Goal: Task Accomplishment & Management: Complete application form

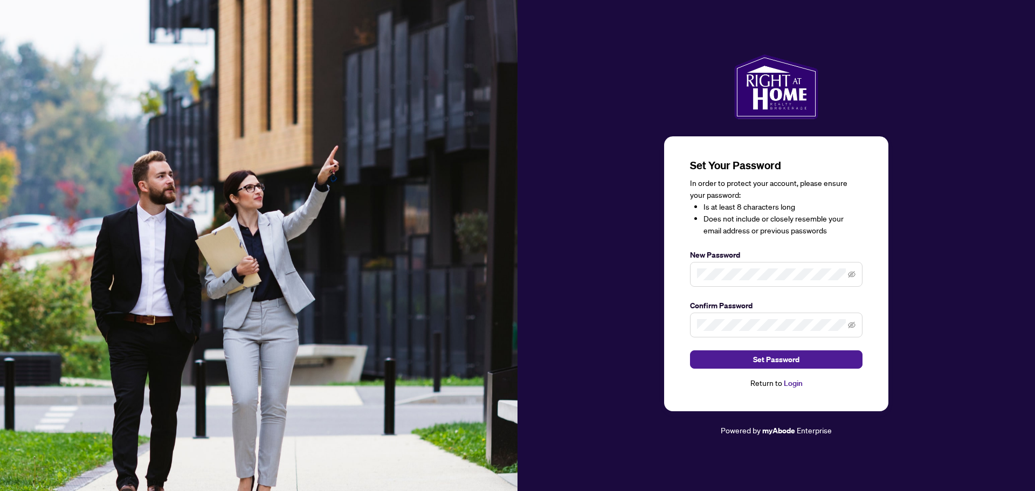
click at [855, 279] on span at bounding box center [852, 275] width 8 height 12
click at [853, 276] on icon "eye-invisible" at bounding box center [853, 275] width 2 height 2
click at [855, 327] on icon "eye-invisible" at bounding box center [852, 325] width 8 height 8
click at [827, 357] on button "Set Password" at bounding box center [776, 360] width 173 height 18
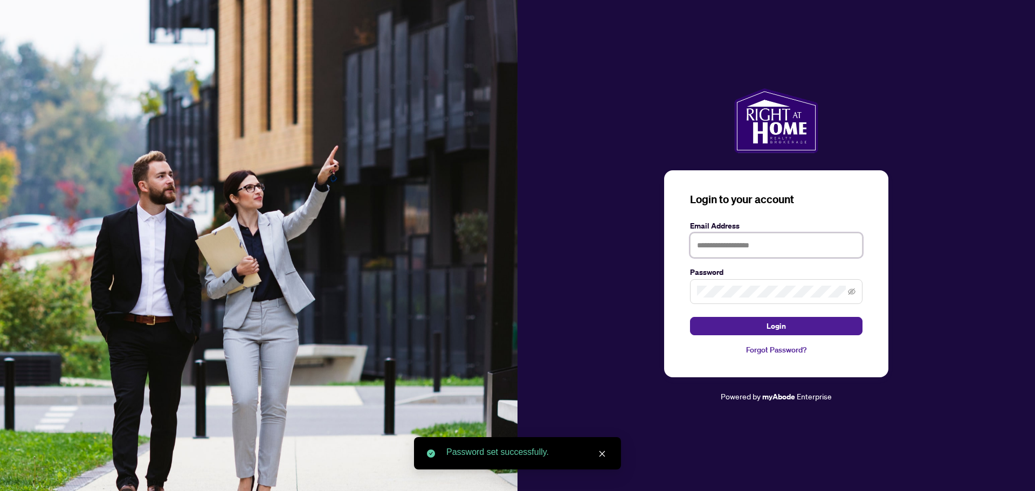
click at [798, 252] on input "text" at bounding box center [776, 245] width 173 height 25
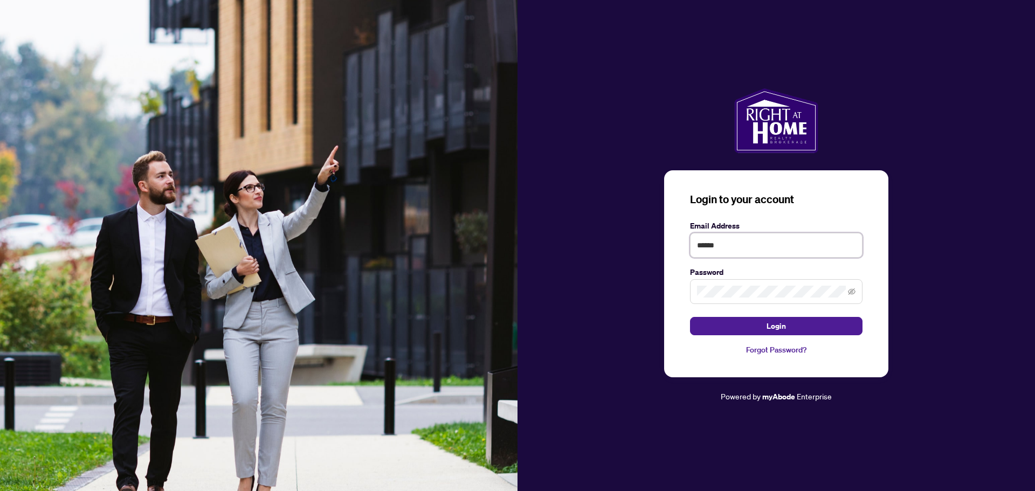
type input "**********"
click at [784, 332] on span "Login" at bounding box center [776, 326] width 19 height 17
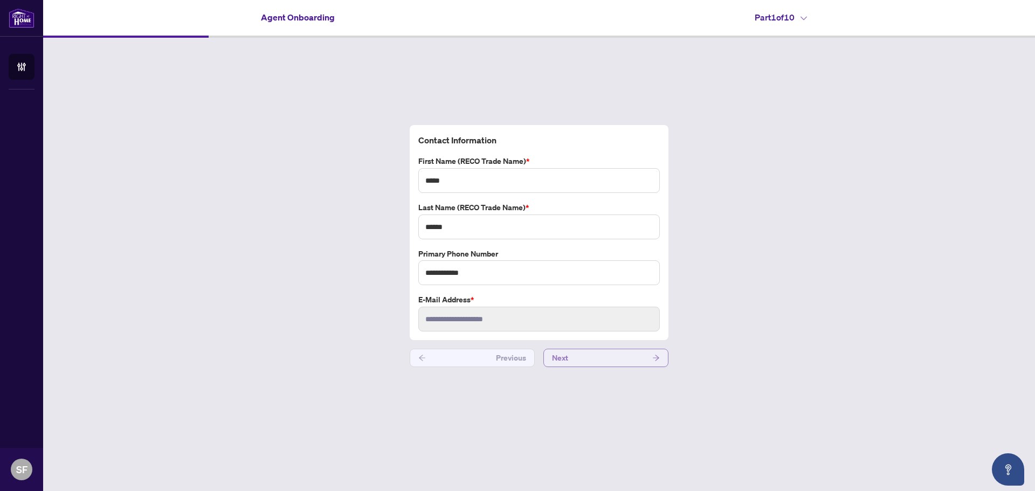
click at [616, 361] on button "Next" at bounding box center [606, 358] width 125 height 18
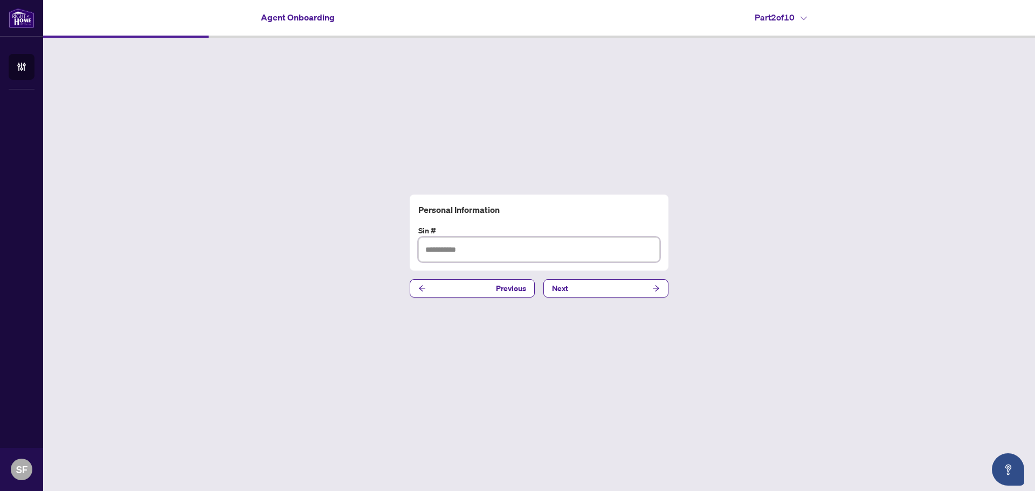
click at [538, 245] on input "text" at bounding box center [539, 249] width 242 height 25
type input "*********"
click at [580, 286] on button "Next" at bounding box center [606, 288] width 125 height 18
click at [596, 291] on button "Next" at bounding box center [606, 288] width 125 height 18
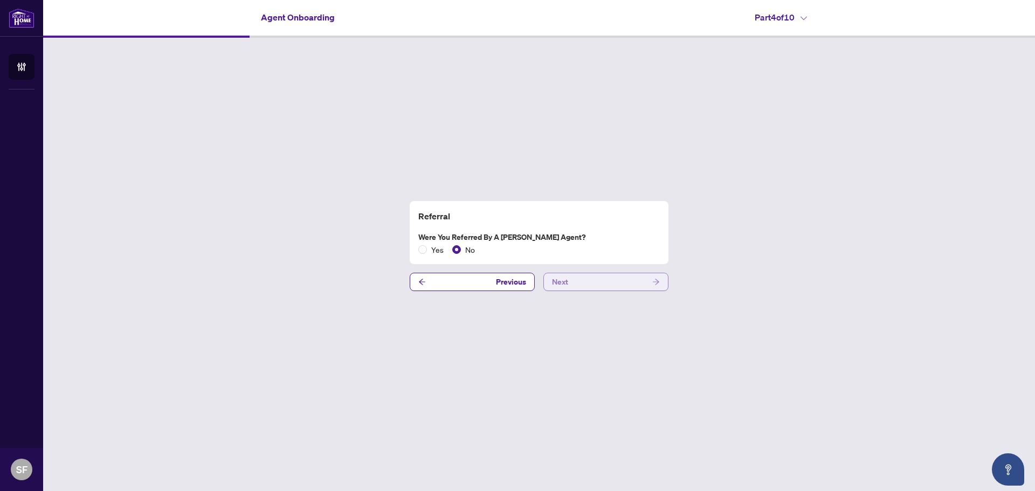
click at [582, 284] on button "Next" at bounding box center [606, 282] width 125 height 18
click at [468, 252] on span "No" at bounding box center [470, 250] width 18 height 12
click at [588, 280] on button "Next" at bounding box center [606, 282] width 125 height 18
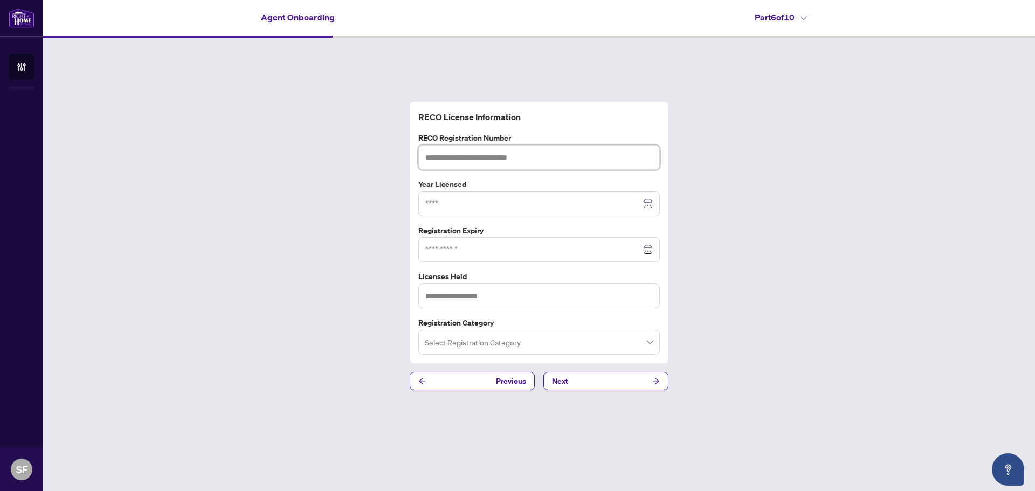
click at [443, 155] on input "text" at bounding box center [539, 157] width 242 height 25
paste input "*******"
type input "*******"
click at [510, 196] on div at bounding box center [539, 203] width 242 height 25
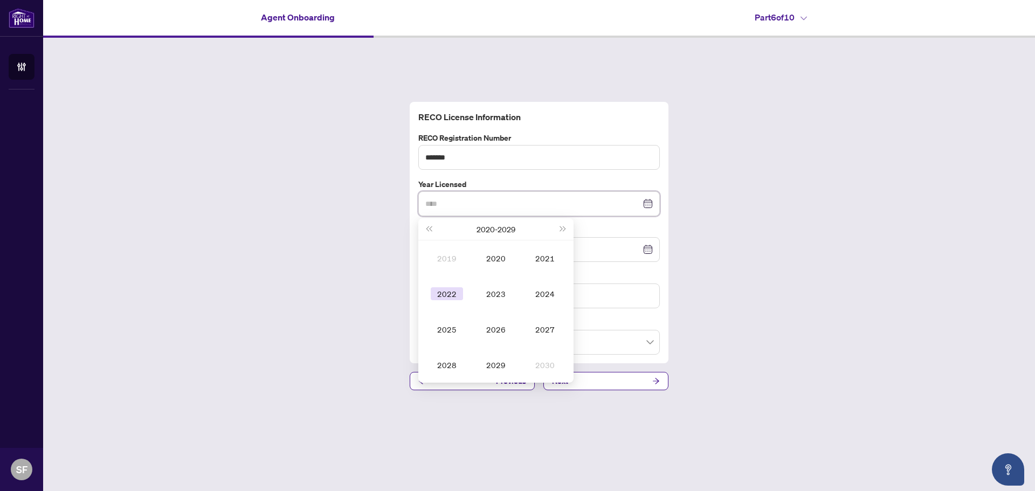
type input "****"
click at [459, 294] on div "2022" at bounding box center [447, 293] width 32 height 13
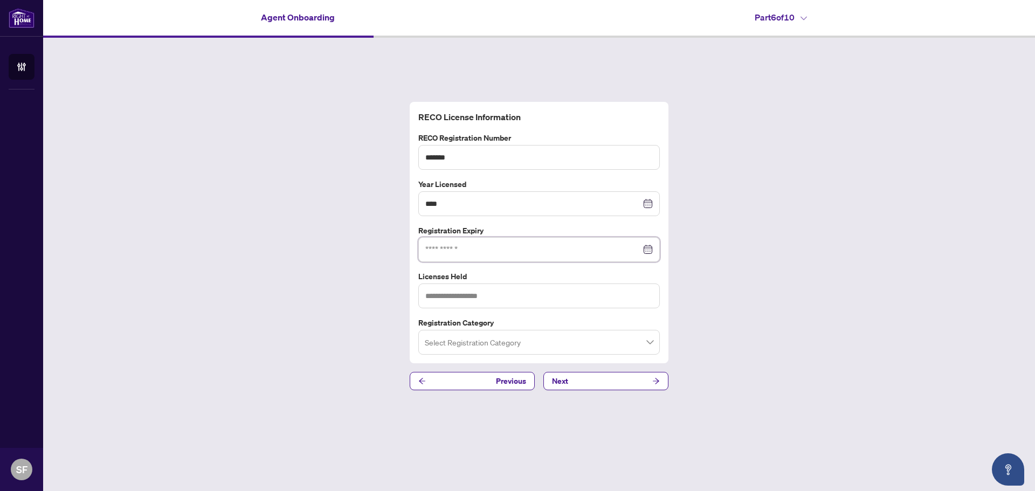
click at [585, 245] on input at bounding box center [533, 250] width 216 height 12
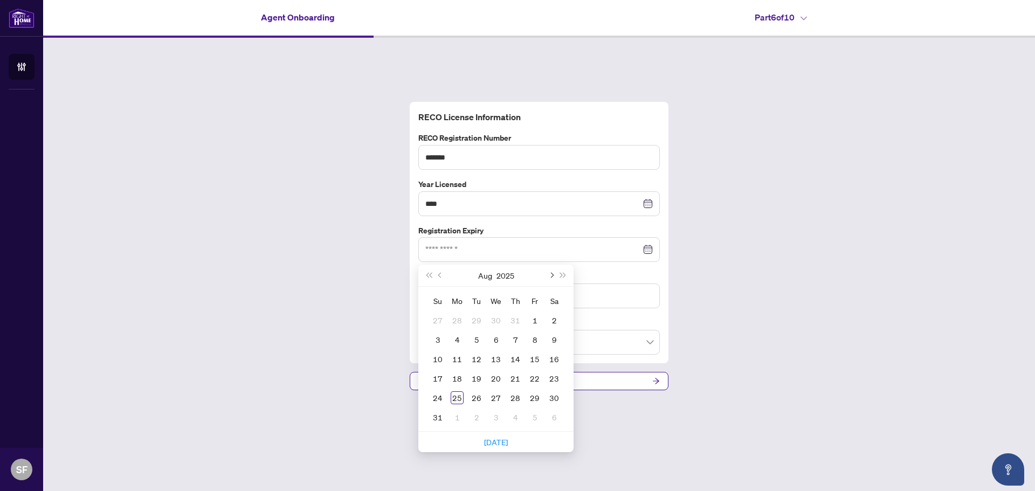
click at [555, 275] on button "Next month (PageDown)" at bounding box center [551, 276] width 12 height 22
type input "**********"
click at [553, 276] on span "Next month (PageDown)" at bounding box center [550, 275] width 5 height 5
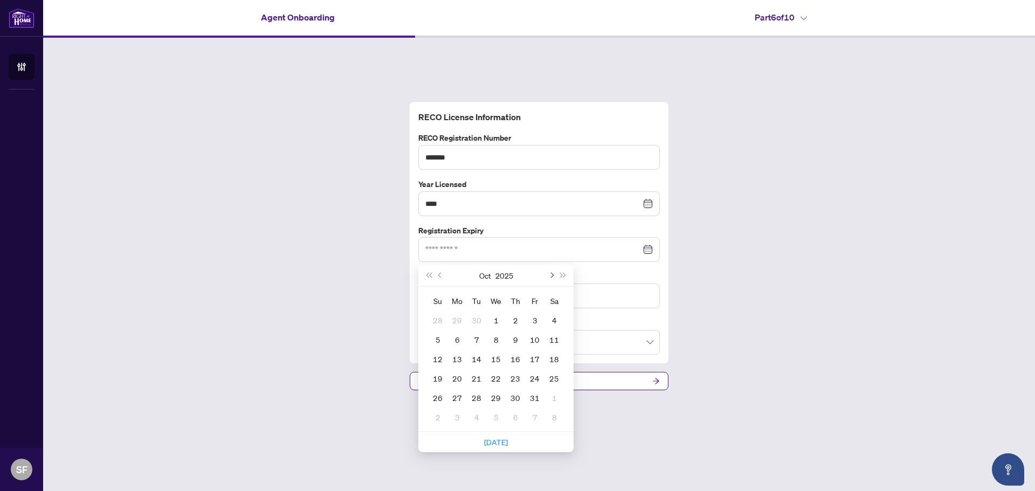
click at [553, 278] on button "Next month (PageDown)" at bounding box center [551, 276] width 12 height 22
click at [553, 279] on button "Next month (PageDown)" at bounding box center [551, 276] width 12 height 22
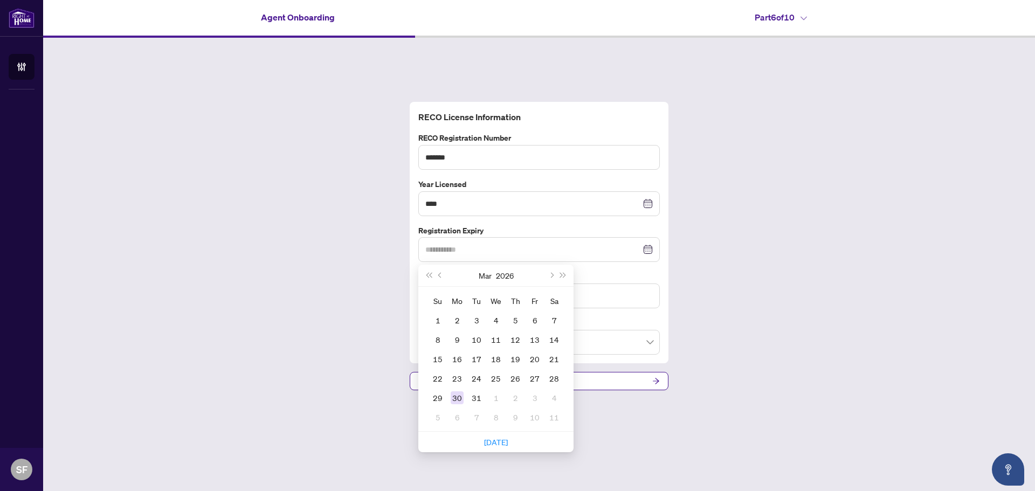
type input "**********"
click at [460, 399] on div "30" at bounding box center [457, 398] width 13 height 13
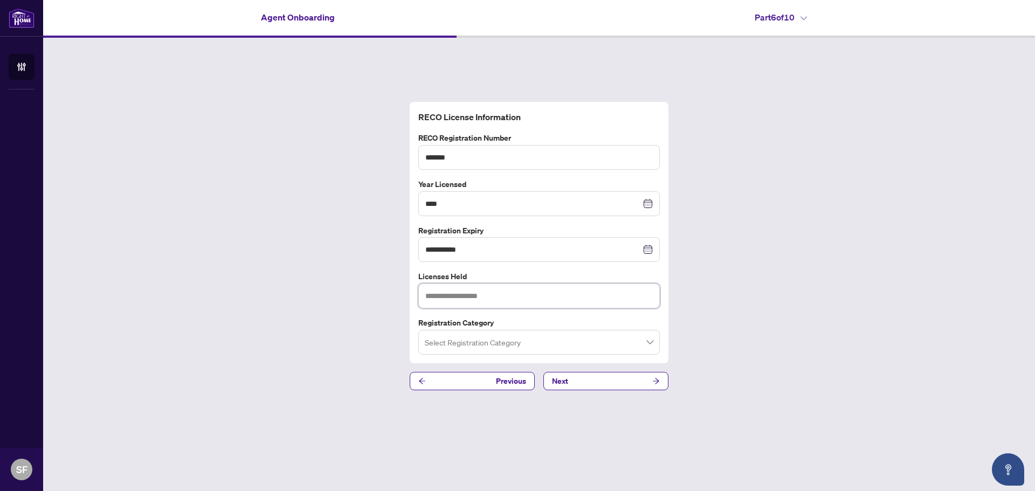
click at [496, 296] on input "text" at bounding box center [539, 296] width 242 height 25
type input "**********"
click at [581, 351] on input "search" at bounding box center [534, 344] width 219 height 24
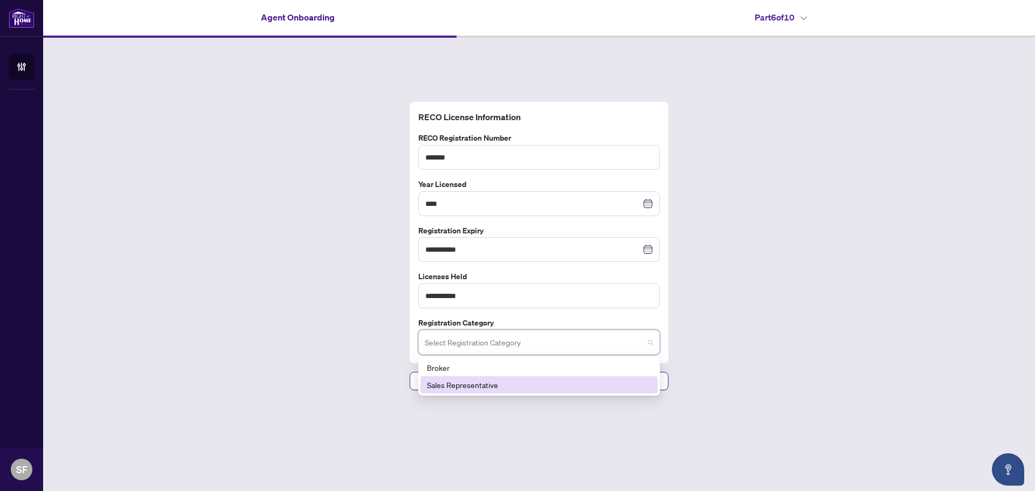
click at [569, 387] on div "Sales Representative" at bounding box center [539, 385] width 224 height 12
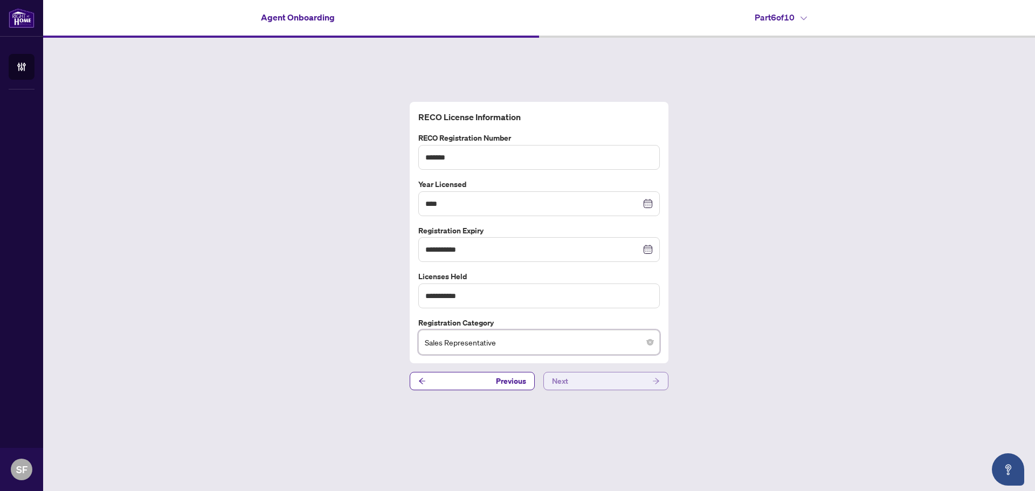
click at [630, 378] on button "Next" at bounding box center [606, 381] width 125 height 18
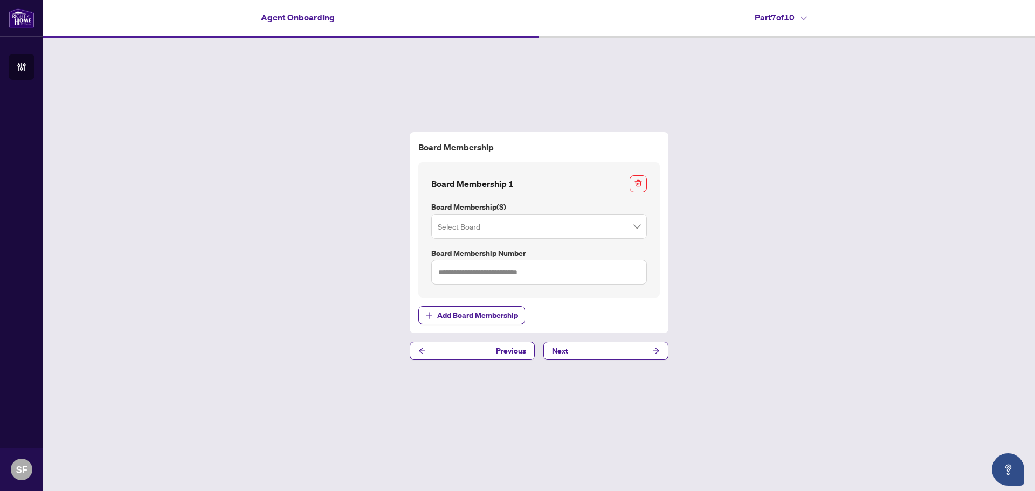
click at [642, 227] on div "Select Board" at bounding box center [539, 226] width 216 height 25
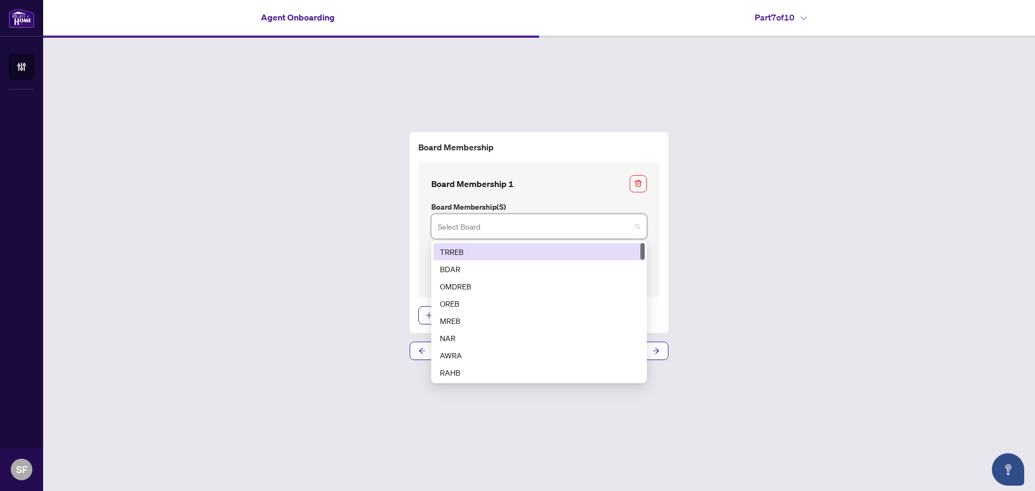
click at [626, 251] on div "TRREB" at bounding box center [539, 252] width 198 height 12
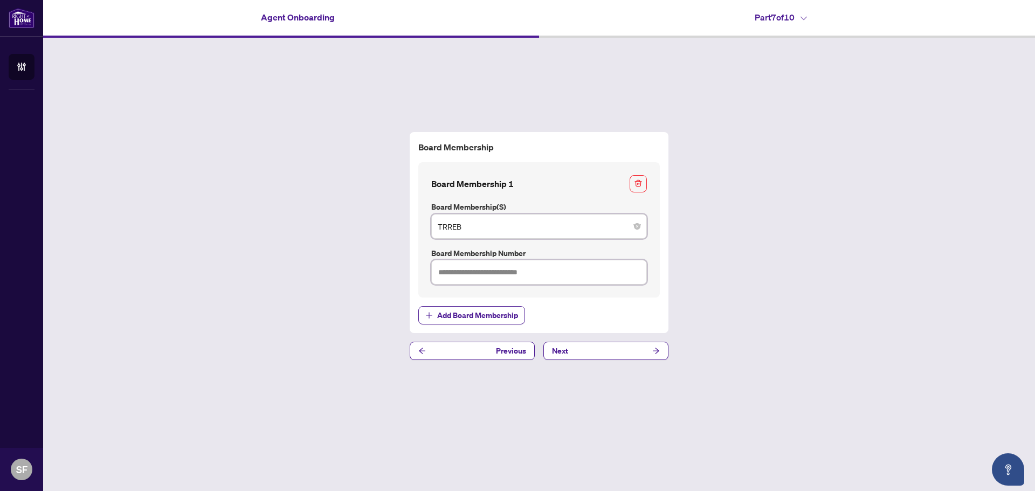
click at [607, 272] on input "text" at bounding box center [539, 272] width 216 height 25
type input "*******"
type input "*"
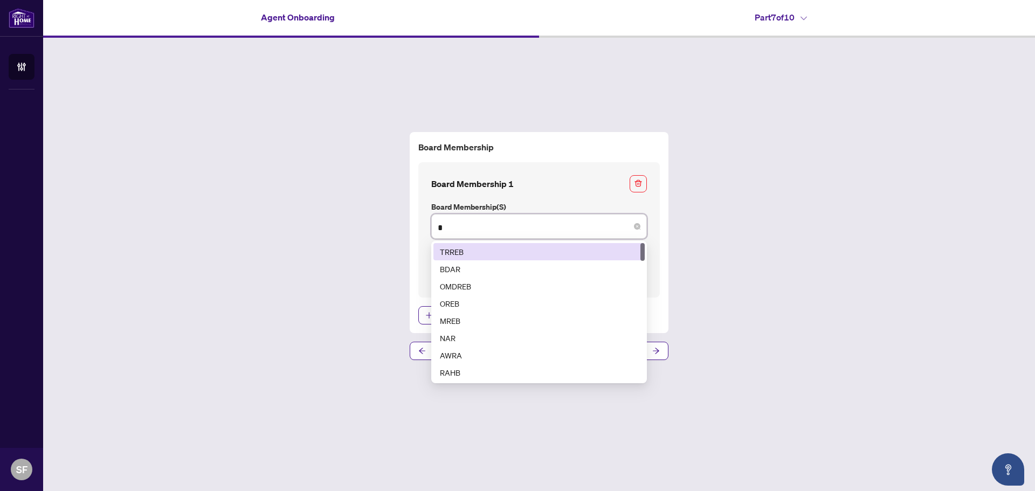
type input "**"
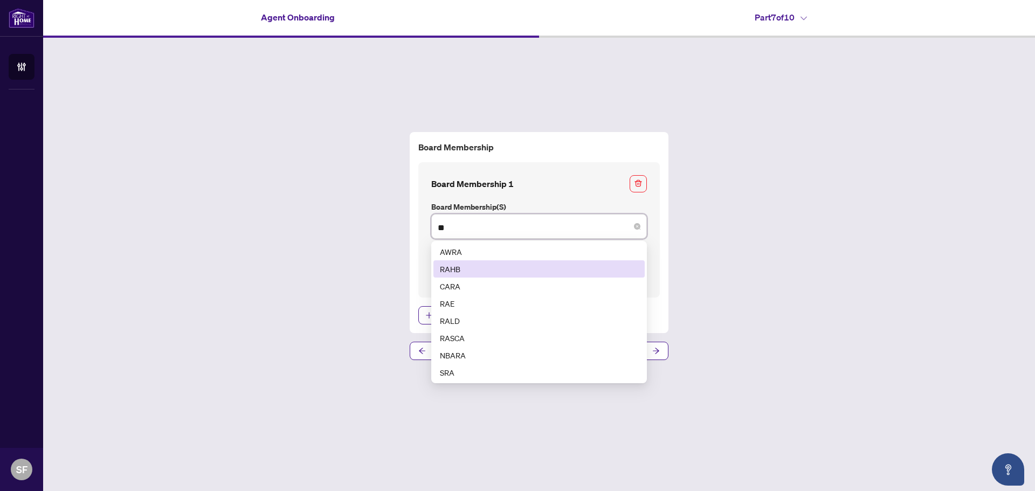
click at [533, 267] on div "RAHB" at bounding box center [539, 269] width 198 height 12
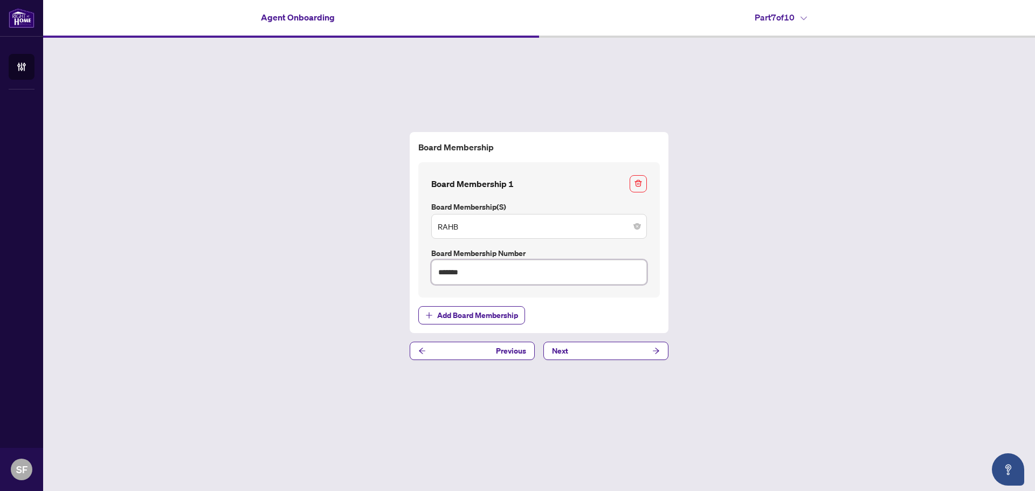
drag, startPoint x: 524, startPoint y: 275, endPoint x: 393, endPoint y: 272, distance: 130.5
click at [393, 272] on div "Board Membership Board Membership 1 Board Membership(s) RAHB 7 8 AWRA RAHB [PER…" at bounding box center [539, 246] width 992 height 417
drag, startPoint x: 498, startPoint y: 272, endPoint x: 410, endPoint y: 262, distance: 89.0
click at [410, 262] on div "Board Membership Board Membership 1 Board Membership(s) RAHB 7 8 AWRA RAHB [PER…" at bounding box center [539, 233] width 259 height 202
paste input "text"
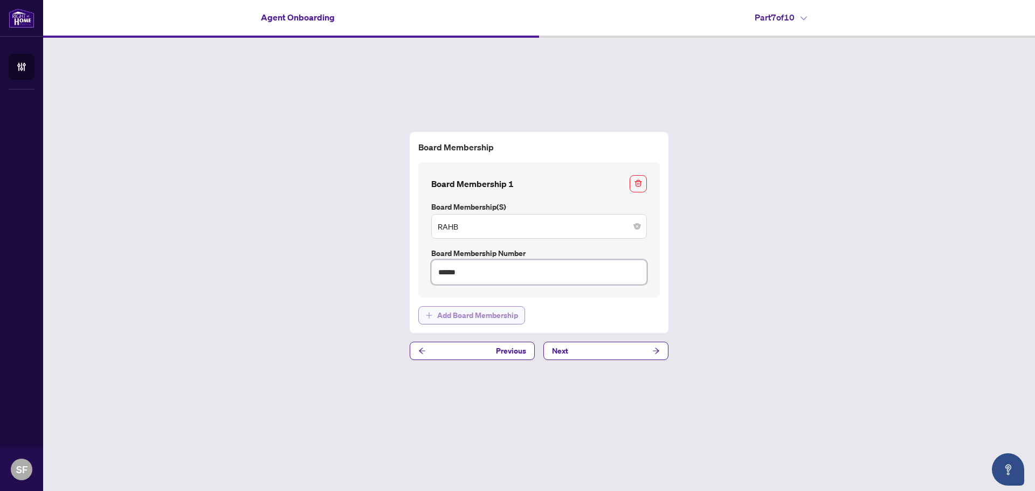
type input "******"
click at [493, 308] on span "Add Board Membership" at bounding box center [477, 315] width 81 height 17
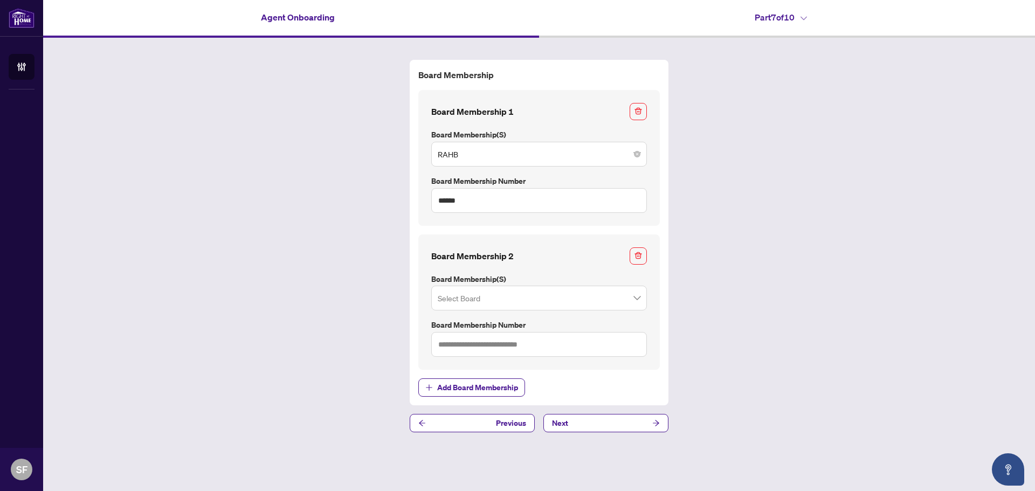
click at [506, 296] on input "search" at bounding box center [534, 300] width 193 height 24
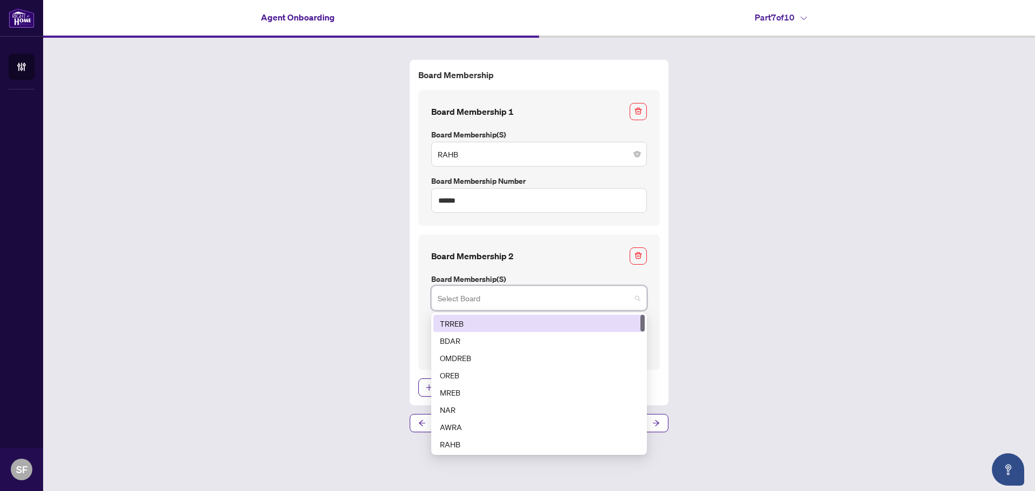
click at [525, 323] on div "TRREB" at bounding box center [539, 324] width 198 height 12
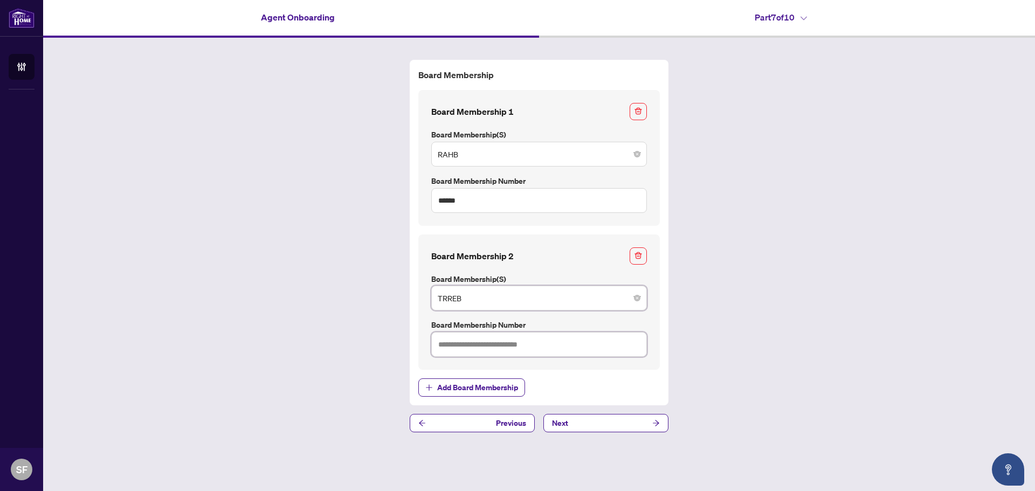
click at [498, 343] on input "text" at bounding box center [539, 344] width 216 height 25
type input "*******"
click at [624, 427] on button "Next" at bounding box center [606, 423] width 125 height 18
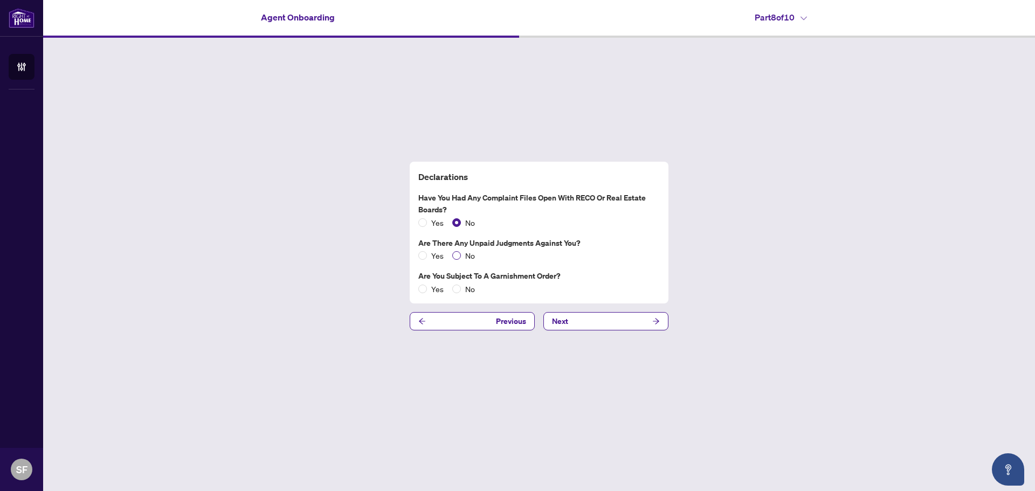
click at [463, 255] on span "No" at bounding box center [470, 256] width 18 height 12
click at [461, 286] on span "No" at bounding box center [470, 289] width 18 height 12
click at [595, 326] on button "Next" at bounding box center [606, 321] width 125 height 18
click at [596, 328] on button "Next" at bounding box center [606, 321] width 125 height 18
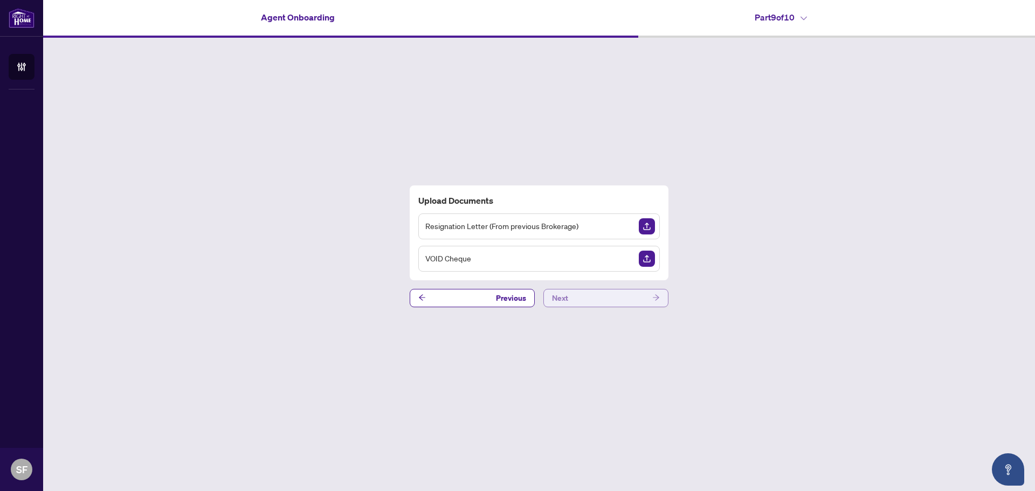
click at [636, 293] on button "Next" at bounding box center [606, 298] width 125 height 18
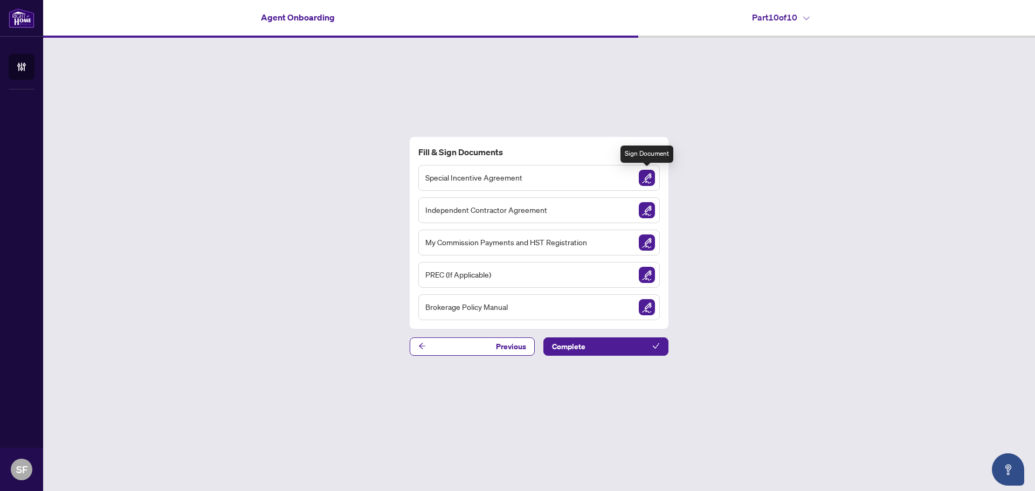
click at [649, 182] on img "Sign Document" at bounding box center [647, 178] width 16 height 16
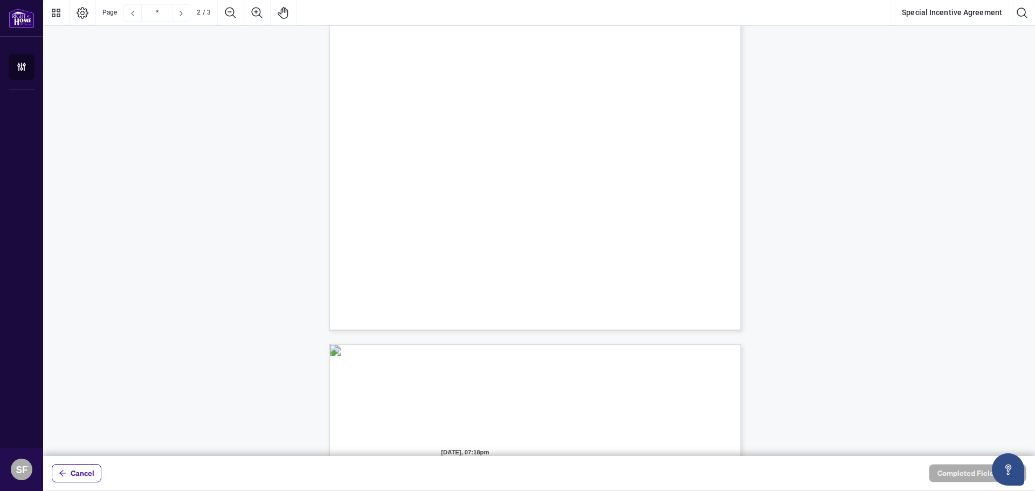
scroll to position [863, 0]
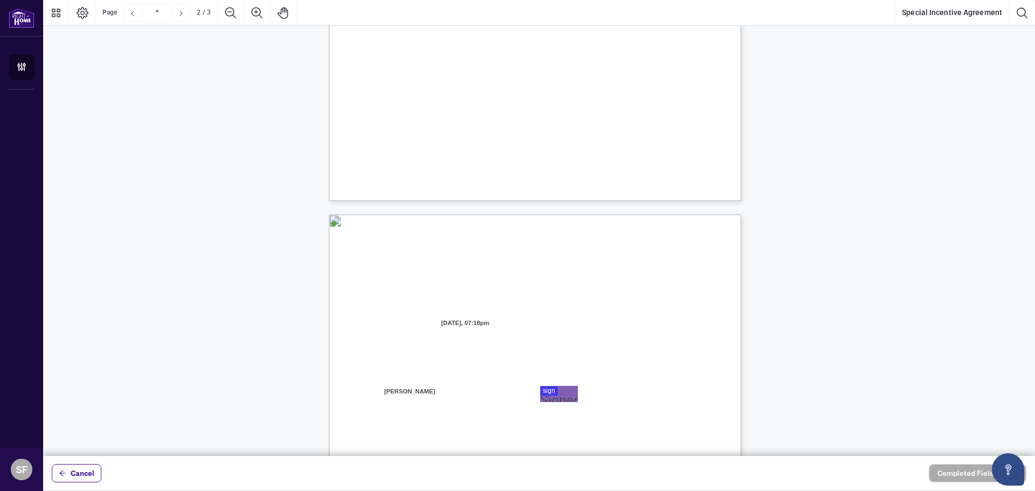
type input "*"
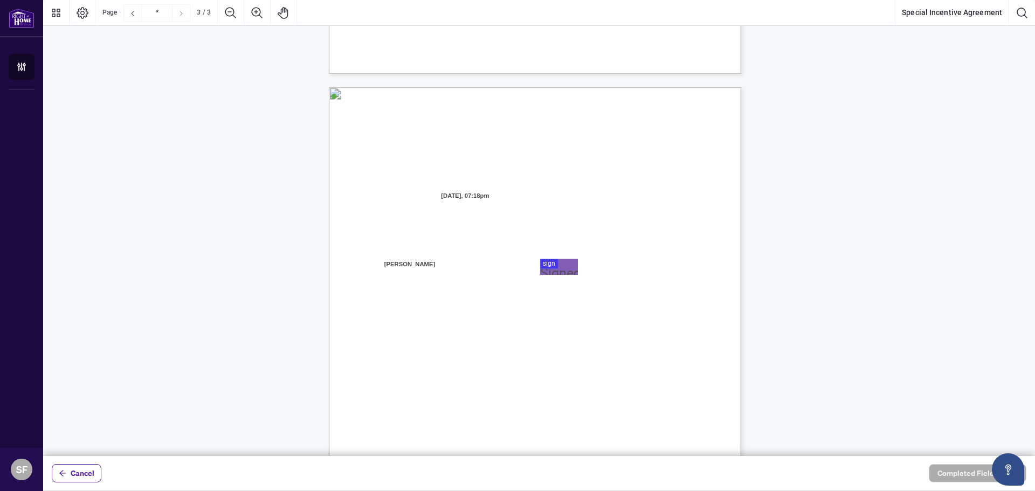
scroll to position [1079, 0]
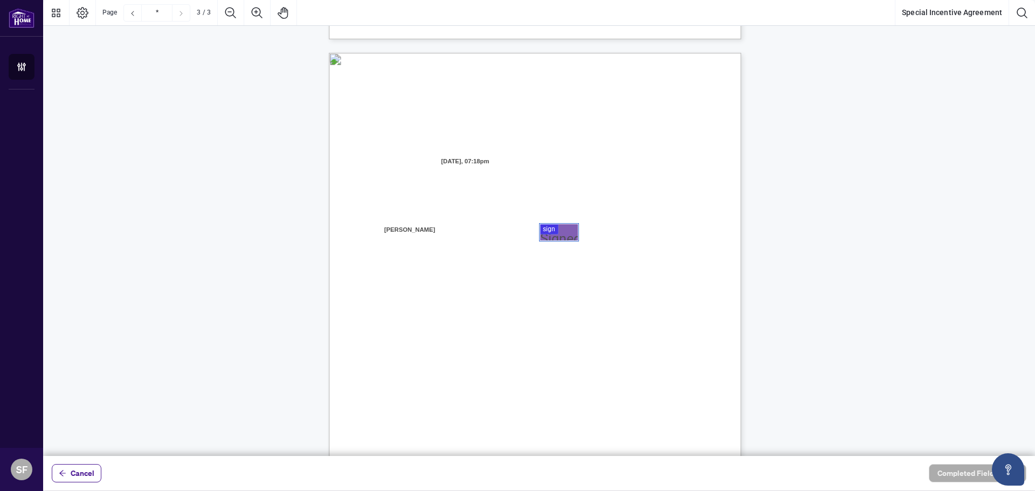
click at [565, 235] on div at bounding box center [539, 228] width 992 height 456
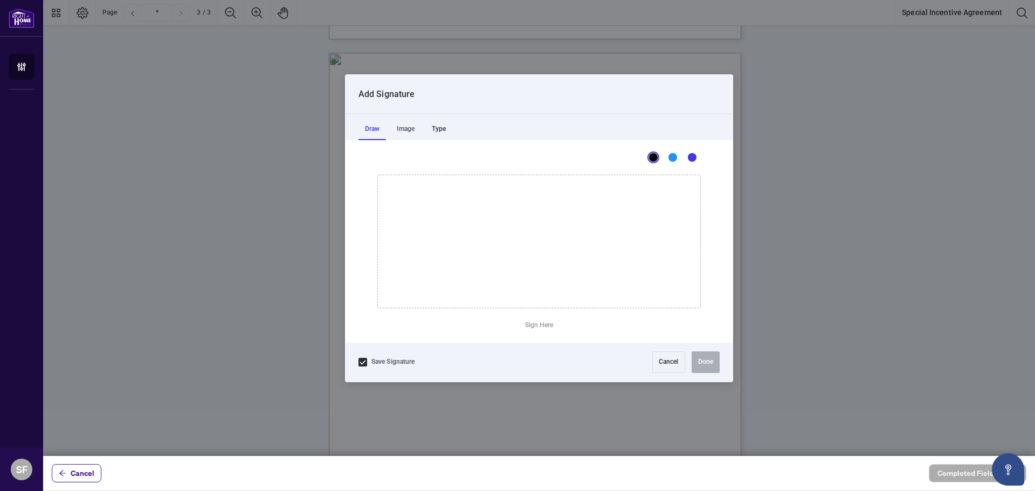
click at [435, 128] on div "Type" at bounding box center [438, 130] width 27 height 22
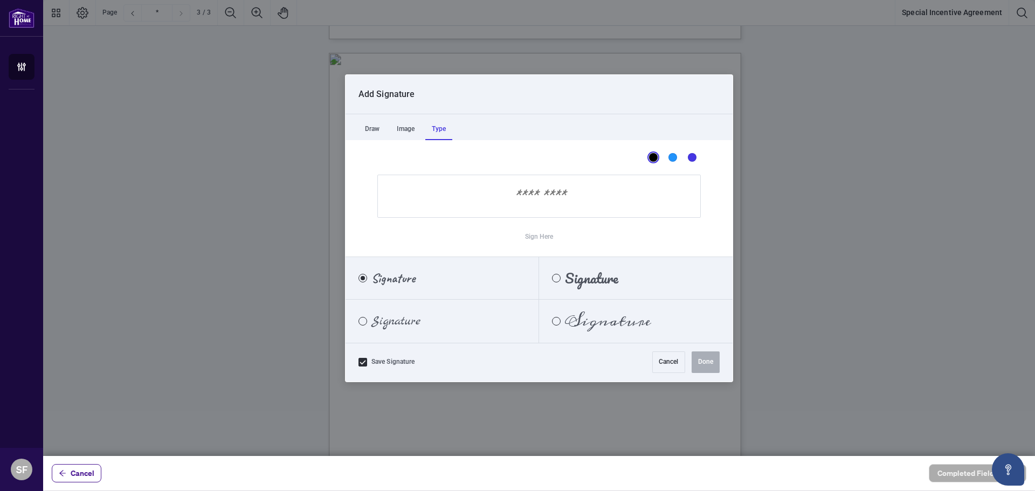
click at [406, 321] on span "Signature" at bounding box center [396, 321] width 49 height 12
click at [513, 202] on input "Sign Here" at bounding box center [540, 196] width 324 height 43
type input "*"
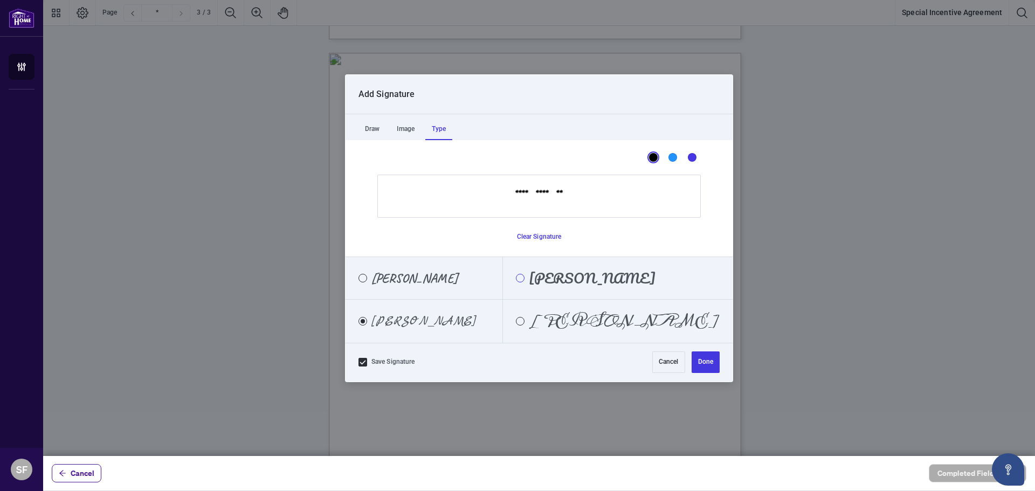
type input "**********"
click at [525, 279] on div "Pacifico" at bounding box center [520, 278] width 9 height 9
click at [435, 318] on span "[PERSON_NAME]" at bounding box center [424, 321] width 105 height 12
click at [593, 272] on span "[PERSON_NAME]" at bounding box center [592, 278] width 127 height 12
click at [672, 159] on div "Blue" at bounding box center [673, 157] width 9 height 9
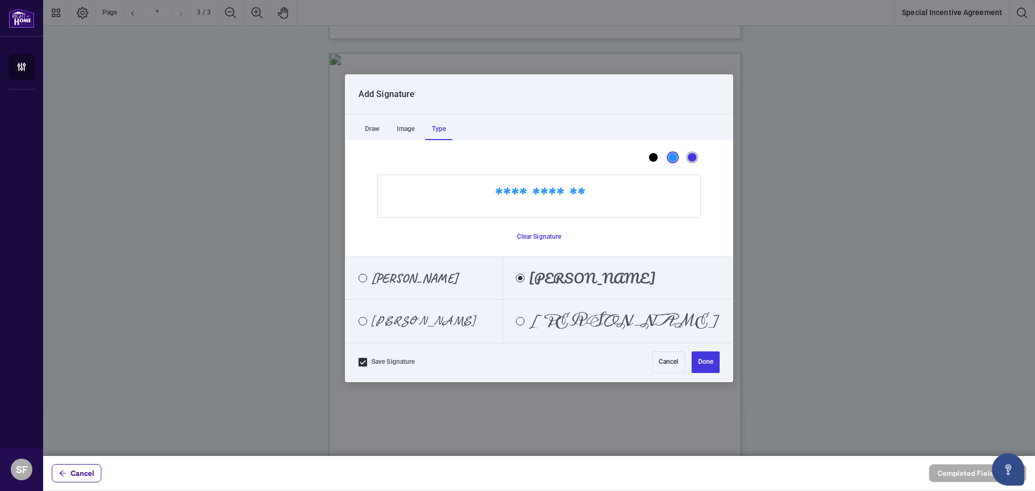
click at [695, 158] on div "Dark Blue" at bounding box center [692, 157] width 9 height 9
click at [702, 367] on button "Done" at bounding box center [706, 363] width 28 height 22
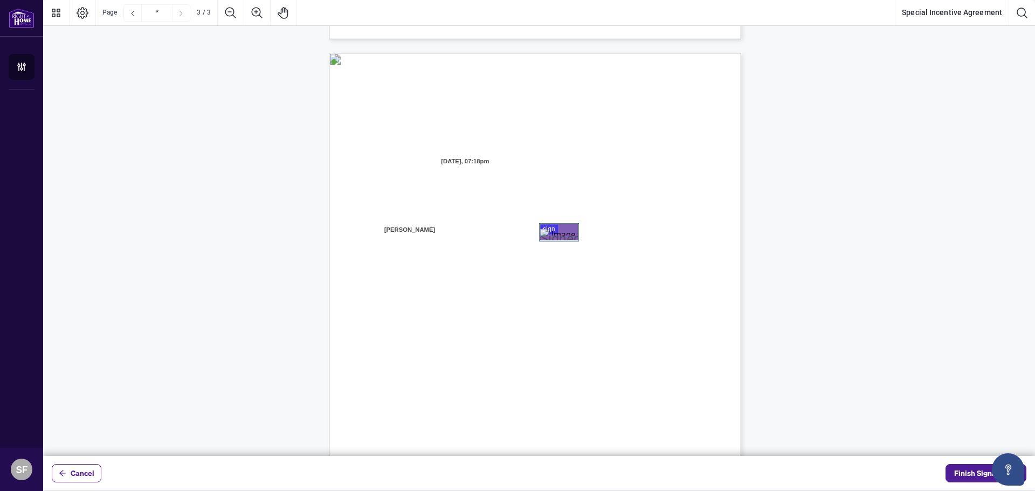
click at [549, 231] on div "Page 3" at bounding box center [559, 232] width 38 height 7
click at [972, 474] on span "Finish Signing" at bounding box center [979, 473] width 49 height 17
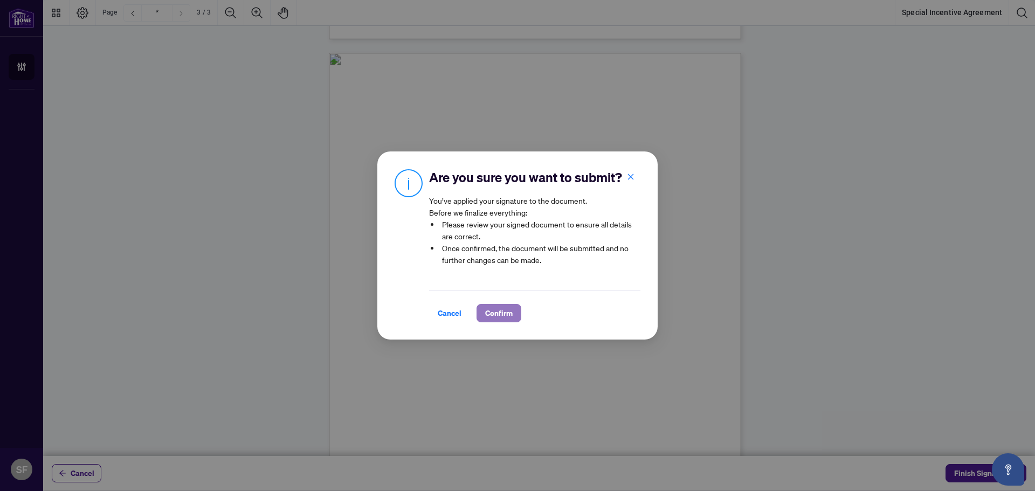
click at [493, 319] on span "Confirm" at bounding box center [499, 313] width 28 height 17
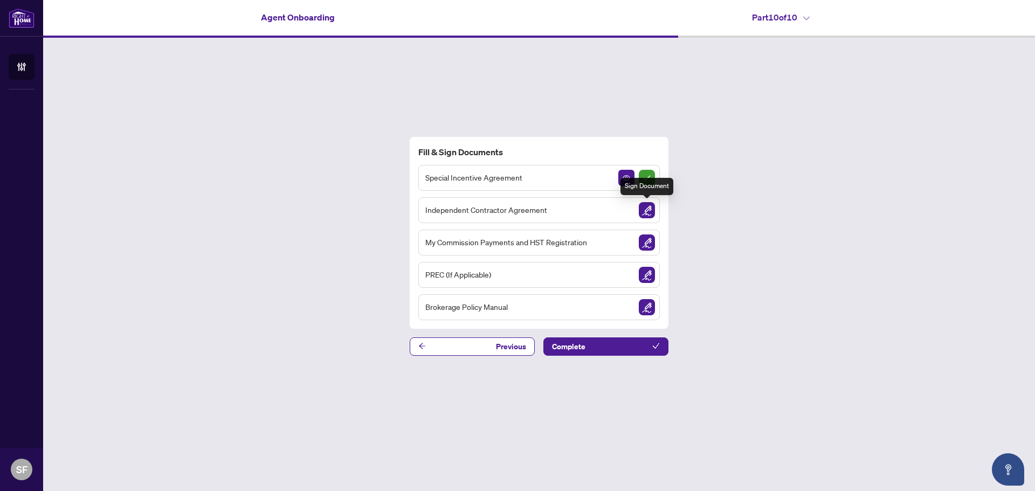
click at [650, 207] on img "Sign Document" at bounding box center [647, 210] width 16 height 16
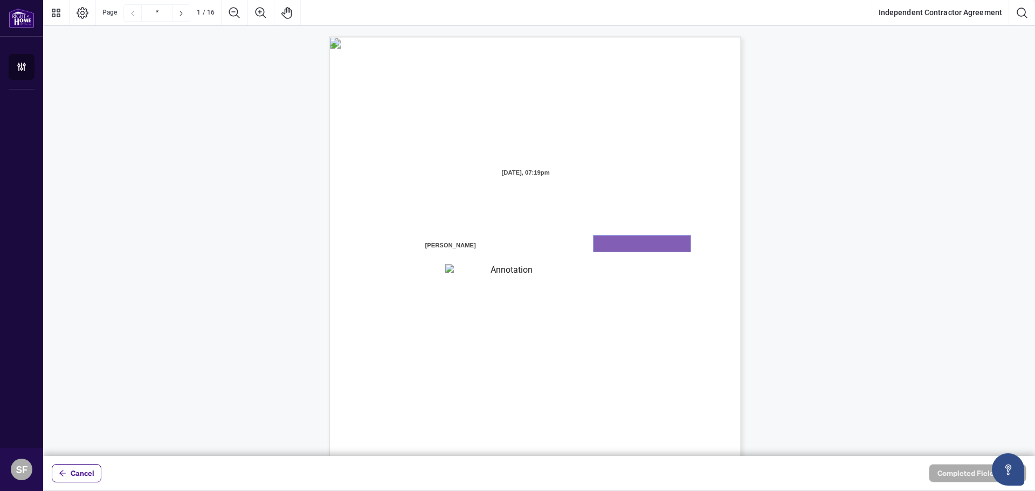
click at [633, 248] on textarea "01K2N7ZVXADQDZS13CP82GTG0Z" at bounding box center [642, 244] width 97 height 16
type textarea "**********"
click at [509, 274] on textarea "01K2N800VRNZWEDT7GS4268ZBH" at bounding box center [506, 271] width 123 height 14
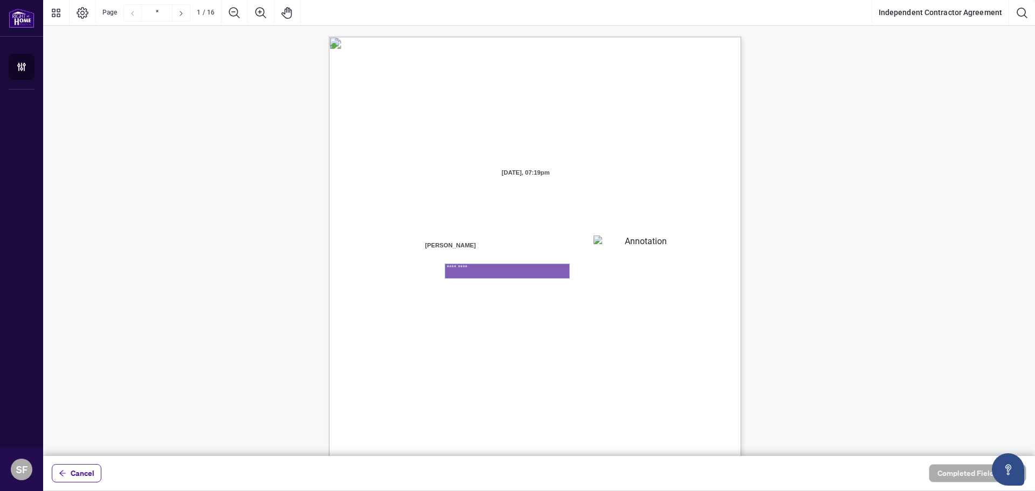
type textarea "**********"
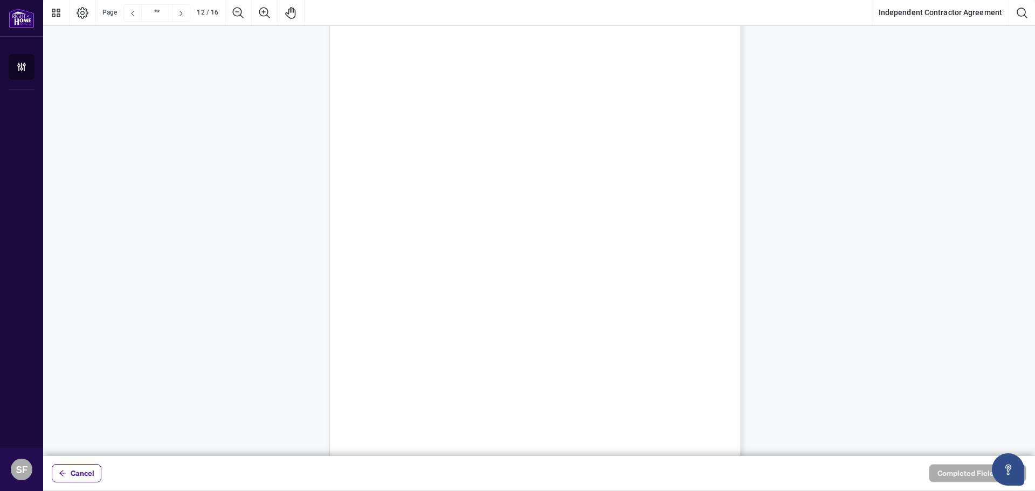
scroll to position [6202, 0]
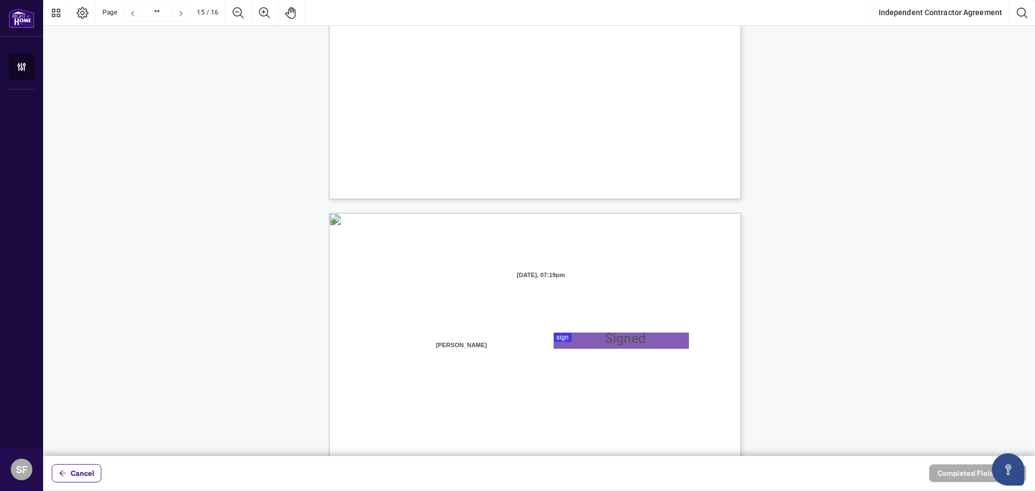
type input "**"
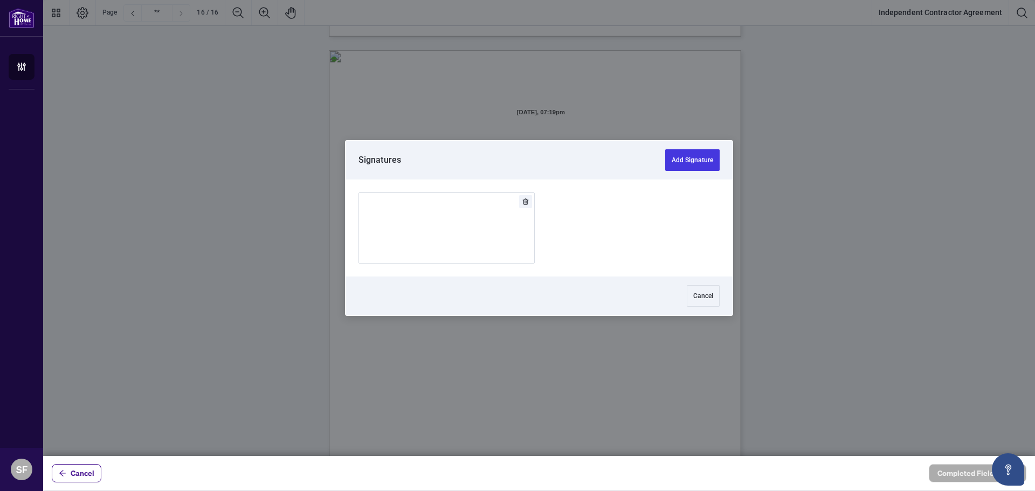
click at [603, 180] on div at bounding box center [539, 228] width 992 height 456
click at [463, 234] on img "Add Signature" at bounding box center [447, 228] width 32 height 12
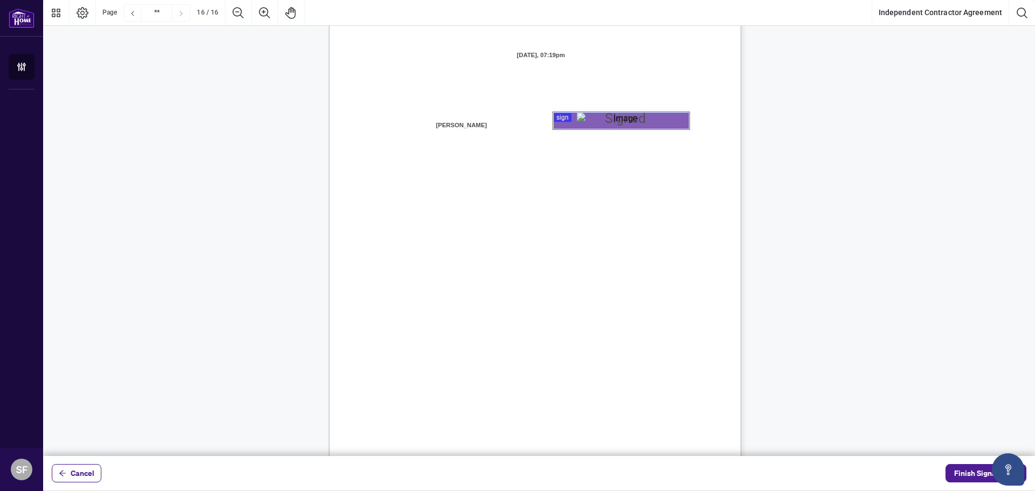
scroll to position [8336, 0]
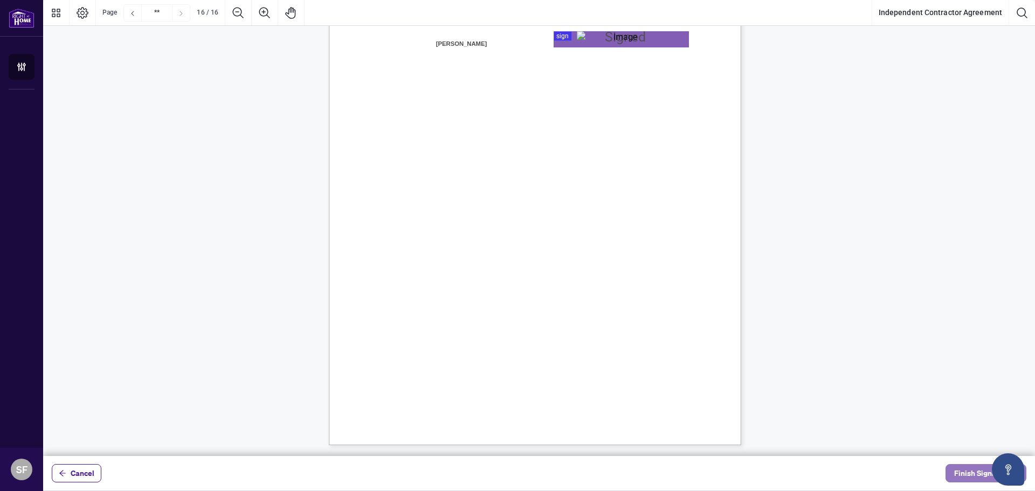
click at [994, 481] on span "Finish Signing" at bounding box center [979, 473] width 49 height 17
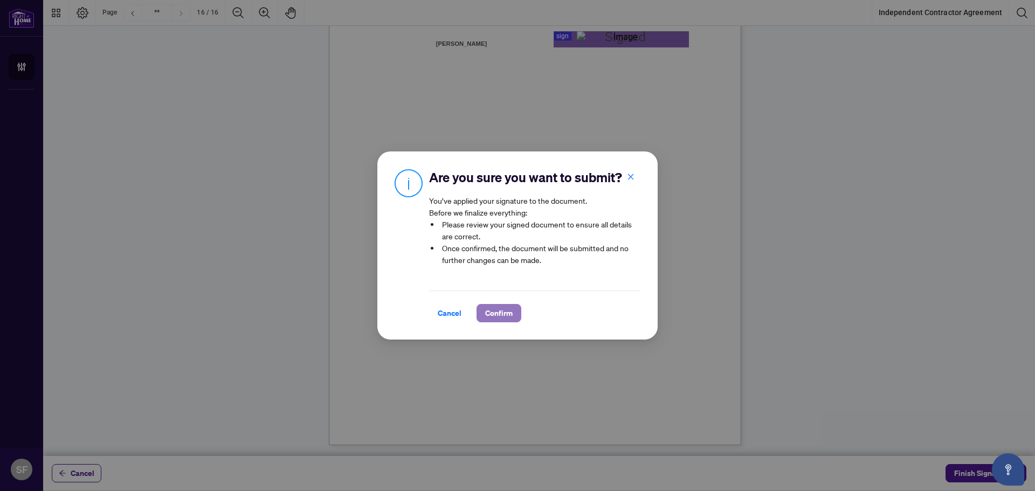
click at [508, 322] on span "Confirm" at bounding box center [499, 313] width 28 height 17
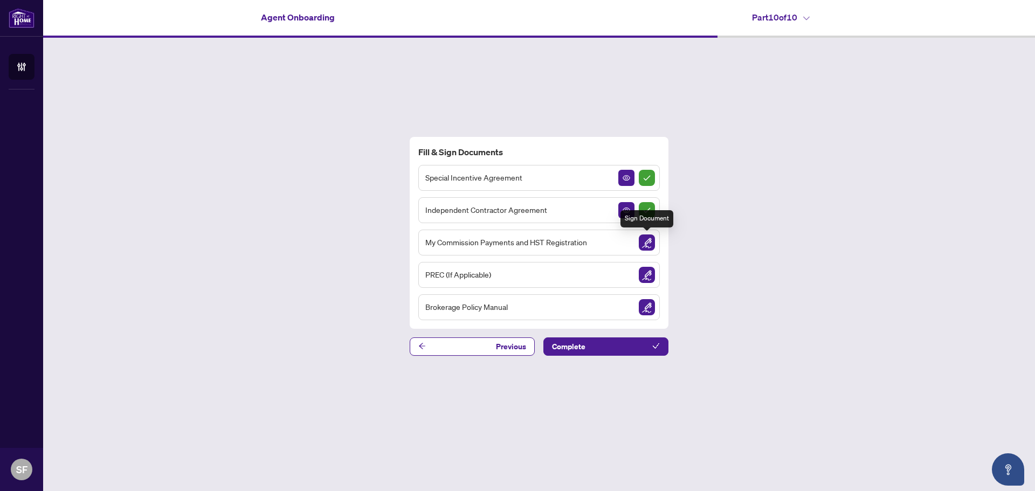
click at [648, 243] on img "Sign Document" at bounding box center [647, 243] width 16 height 16
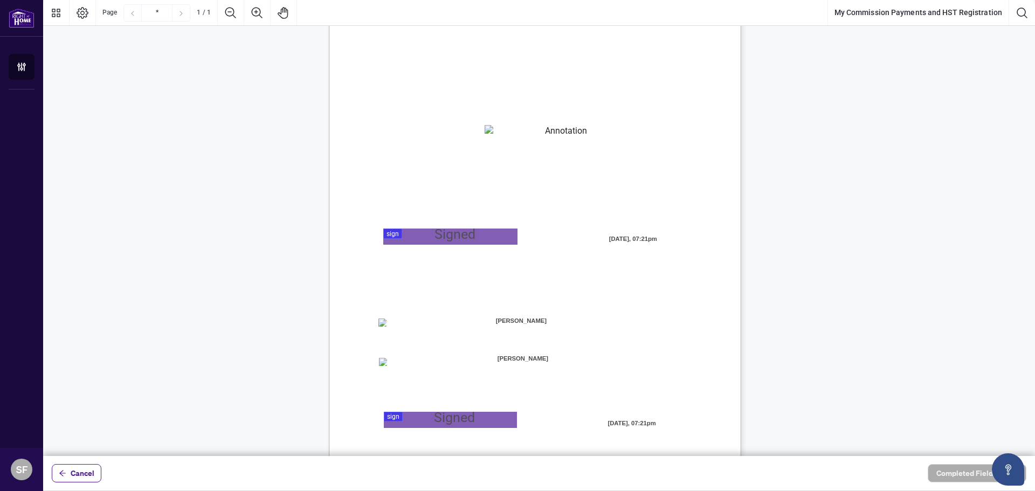
scroll to position [17, 0]
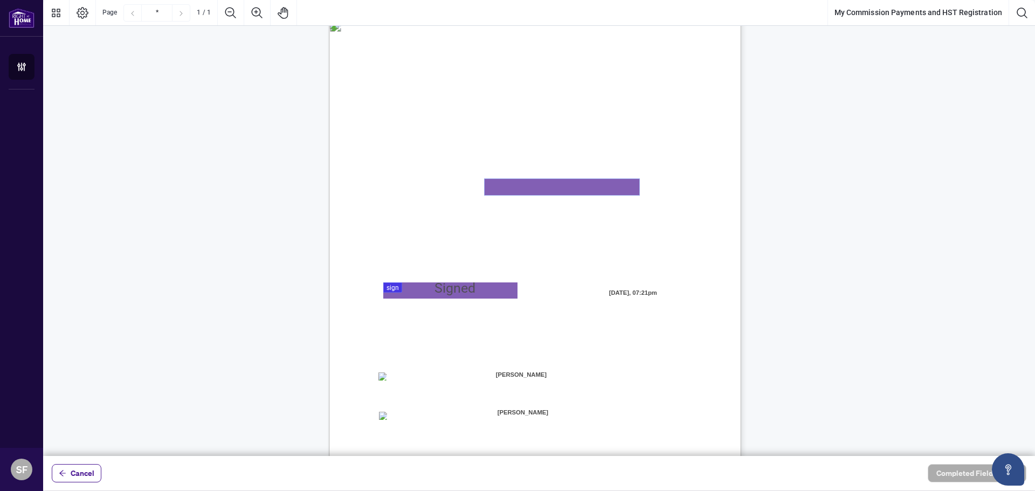
click at [519, 183] on textarea "01K2N82W0617PR3KA8X9DYAB9F" at bounding box center [562, 187] width 155 height 16
paste textarea "*********"
type textarea "*********"
click at [752, 247] on div "MY COMMISSION PAYMENTS AND HST REGISTRATION For Right at Home Realty to pay out…" at bounding box center [539, 281] width 992 height 545
click at [537, 190] on textarea "*********" at bounding box center [562, 187] width 155 height 16
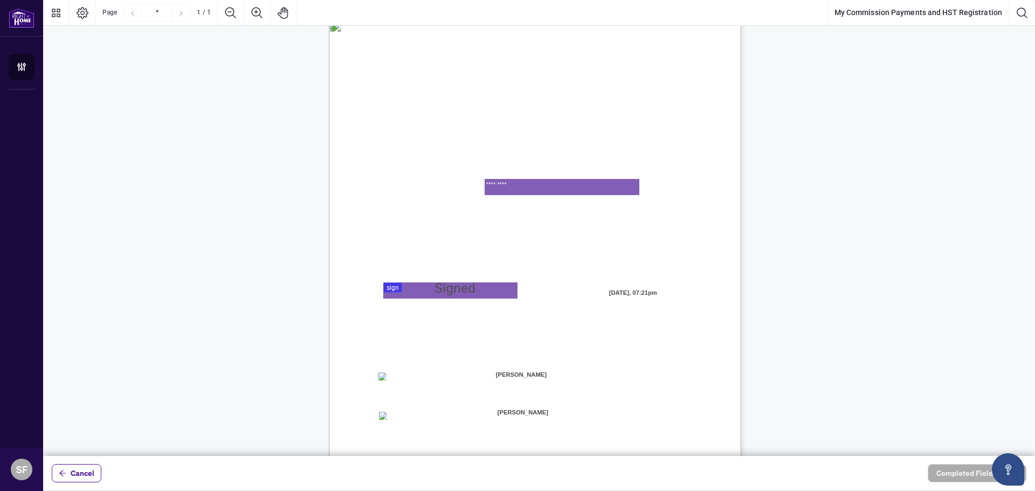
drag, startPoint x: 514, startPoint y: 188, endPoint x: 469, endPoint y: 183, distance: 45.1
click at [469, 183] on div "MY COMMISSION PAYMENTS AND HST REGISTRATION For Right at Home Realty to pay out…" at bounding box center [535, 286] width 413 height 534
click at [471, 285] on div at bounding box center [539, 228] width 992 height 456
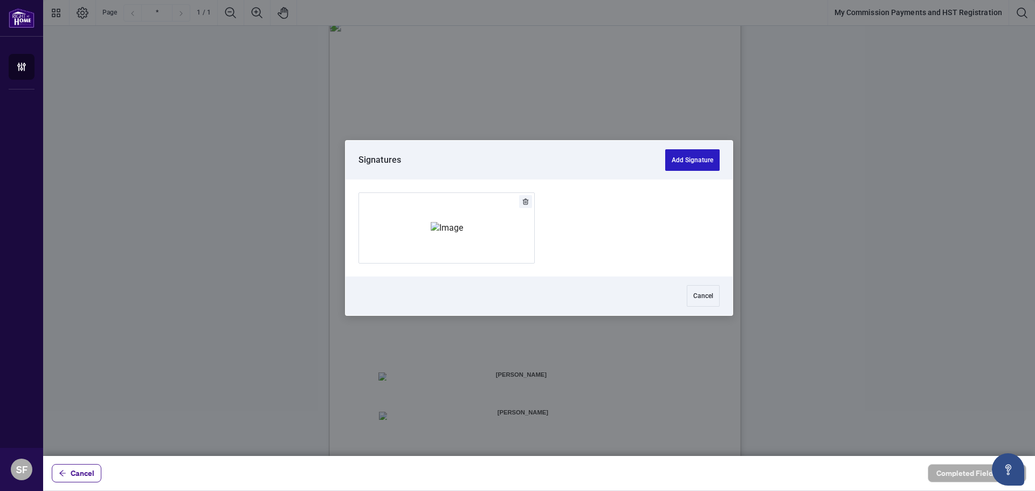
click at [689, 167] on button "Add Signature" at bounding box center [692, 160] width 54 height 22
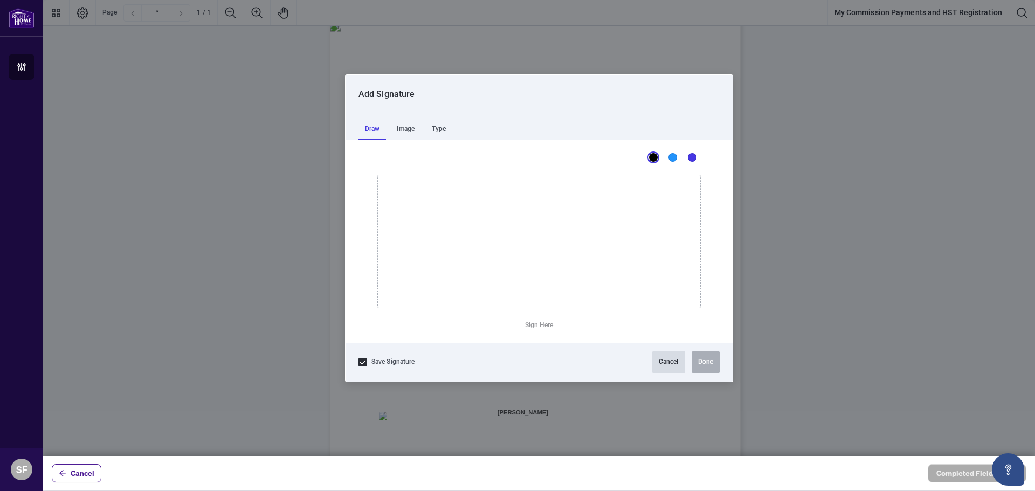
click at [666, 368] on button "Cancel" at bounding box center [669, 363] width 33 height 22
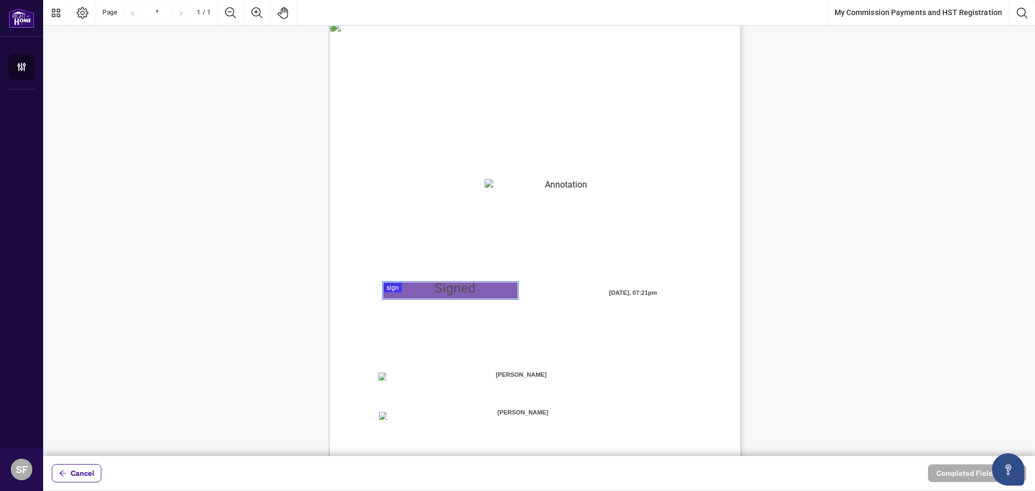
click at [446, 290] on div at bounding box center [539, 228] width 992 height 456
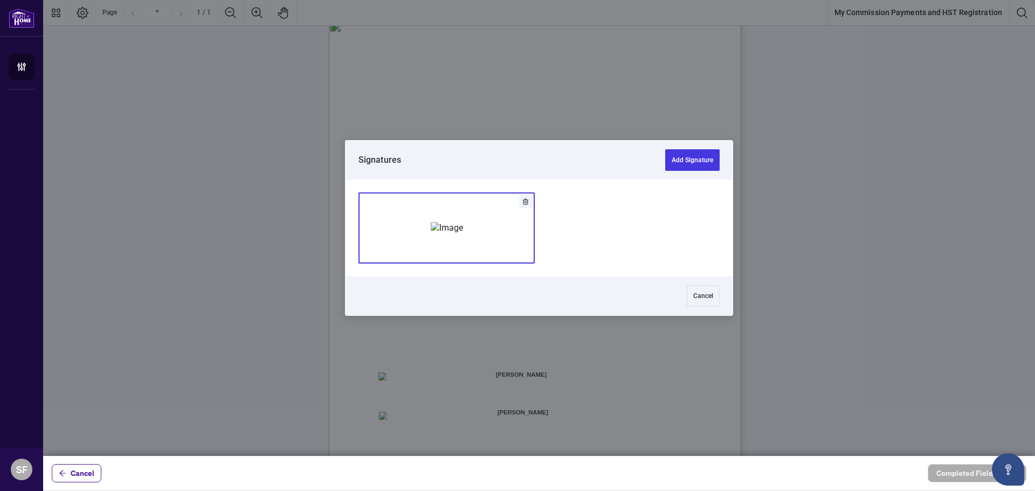
click at [447, 225] on img "Add Signature" at bounding box center [447, 228] width 32 height 12
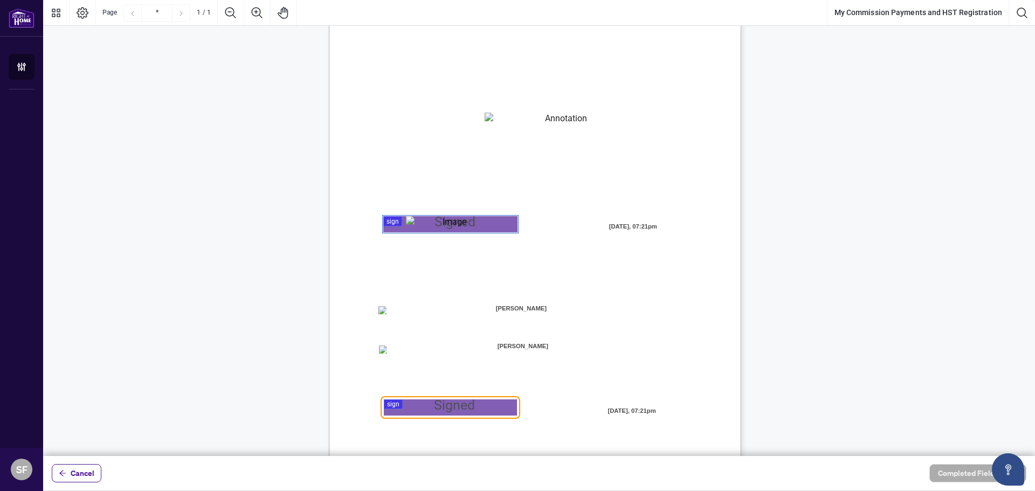
scroll to position [125, 0]
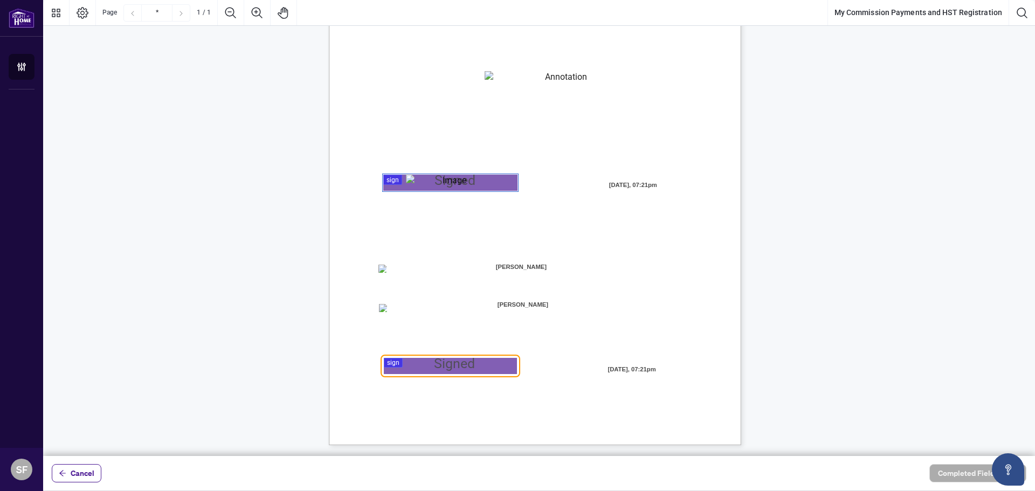
click at [491, 273] on span "[PERSON_NAME]" at bounding box center [521, 267] width 135 height 16
click at [519, 266] on span "[PERSON_NAME]" at bounding box center [521, 267] width 135 height 16
click at [397, 313] on span "Manual Cheque:" at bounding box center [410, 309] width 42 height 10
click at [384, 262] on div "MY COMMISSION PAYMENTS AND HST REGISTRATION For Right at Home Realty to pay out…" at bounding box center [587, 246] width 516 height 668
click at [530, 273] on span "[PERSON_NAME]" at bounding box center [521, 267] width 135 height 16
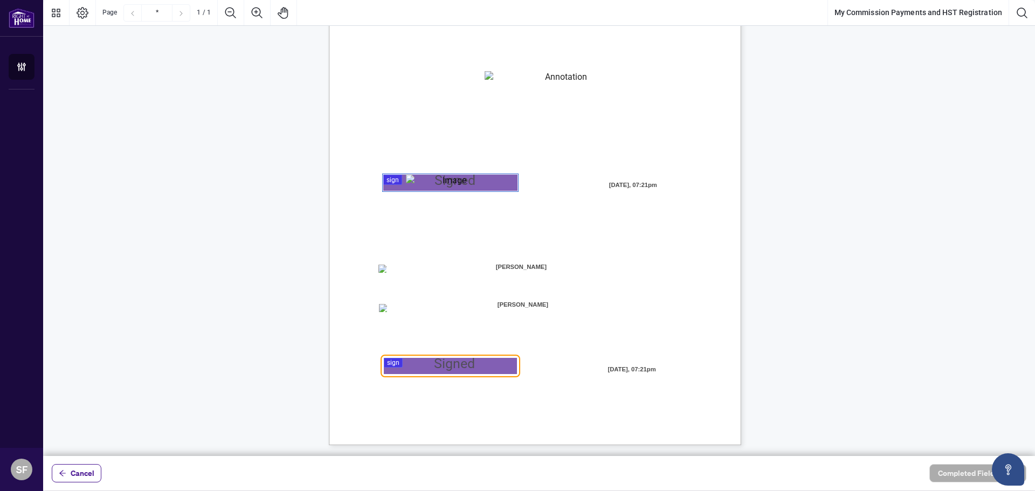
click at [545, 267] on span "[PERSON_NAME]" at bounding box center [521, 267] width 135 height 16
click at [473, 375] on div "MY COMMISSION PAYMENTS AND HST REGISTRATION For Right at Home Realty to pay out…" at bounding box center [587, 246] width 516 height 668
click at [469, 366] on div at bounding box center [539, 228] width 992 height 456
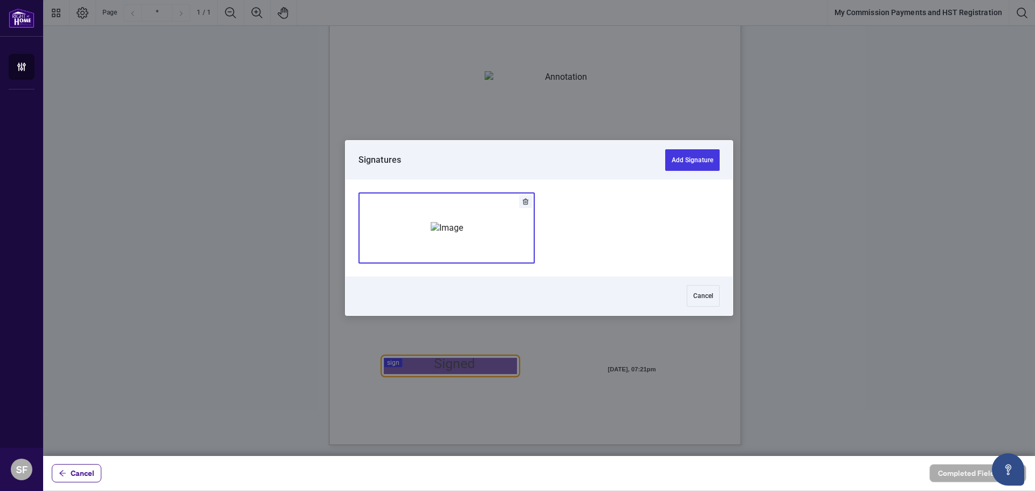
click at [463, 255] on div "Add Signature" at bounding box center [447, 228] width 32 height 108
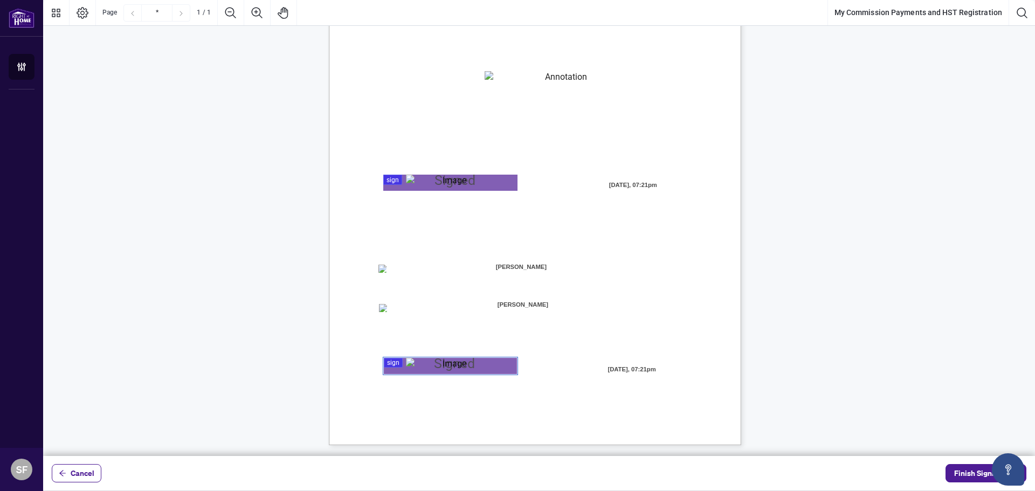
scroll to position [0, 0]
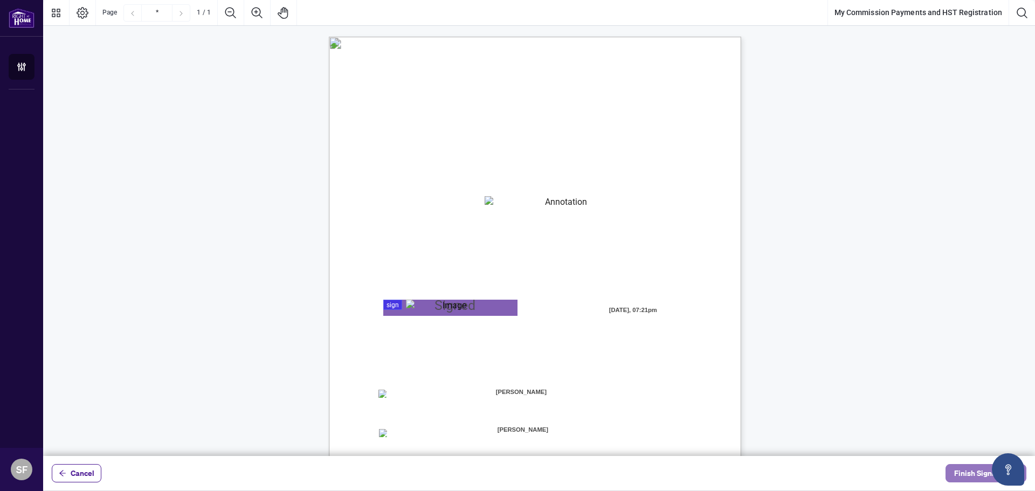
click at [970, 471] on span "Finish Signing" at bounding box center [979, 473] width 49 height 17
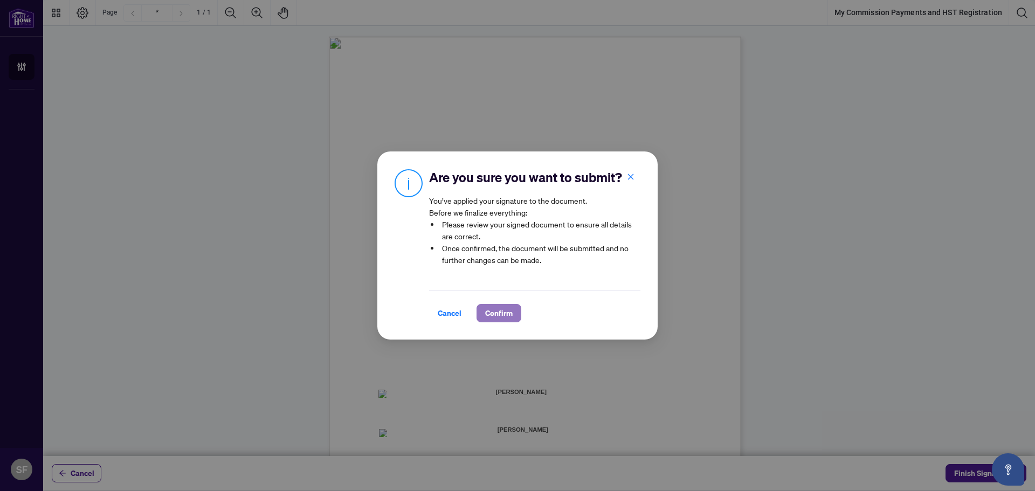
click at [503, 322] on span "Confirm" at bounding box center [499, 313] width 28 height 17
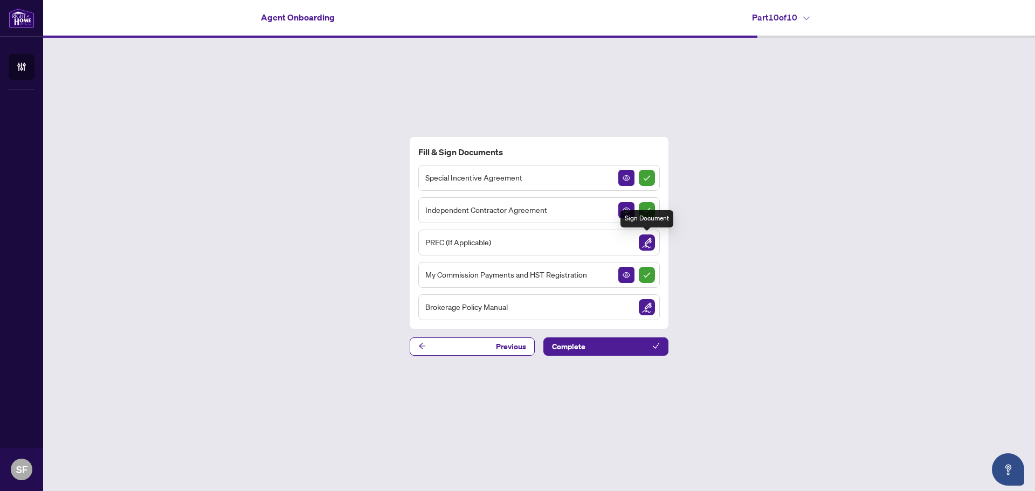
click at [647, 245] on img "Sign Document" at bounding box center [647, 243] width 16 height 16
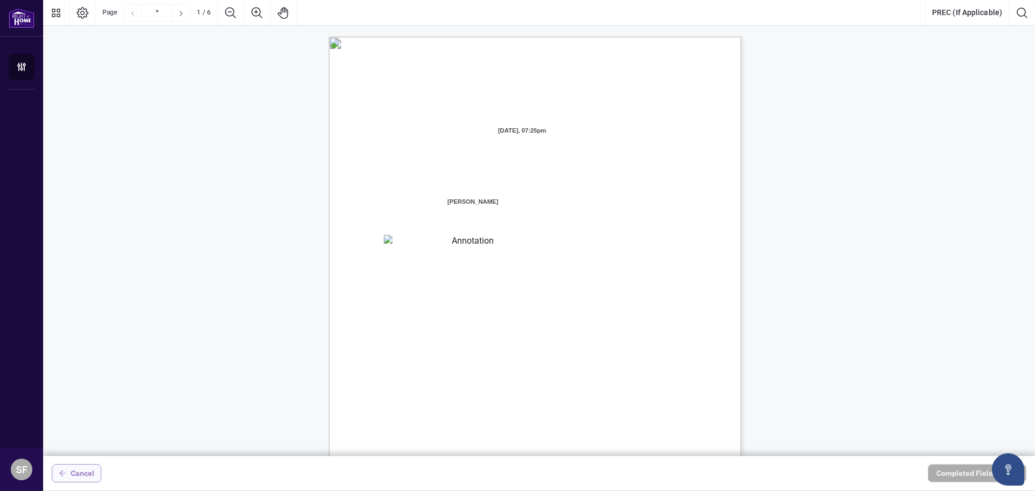
click at [78, 472] on span "Cancel" at bounding box center [83, 473] width 24 height 17
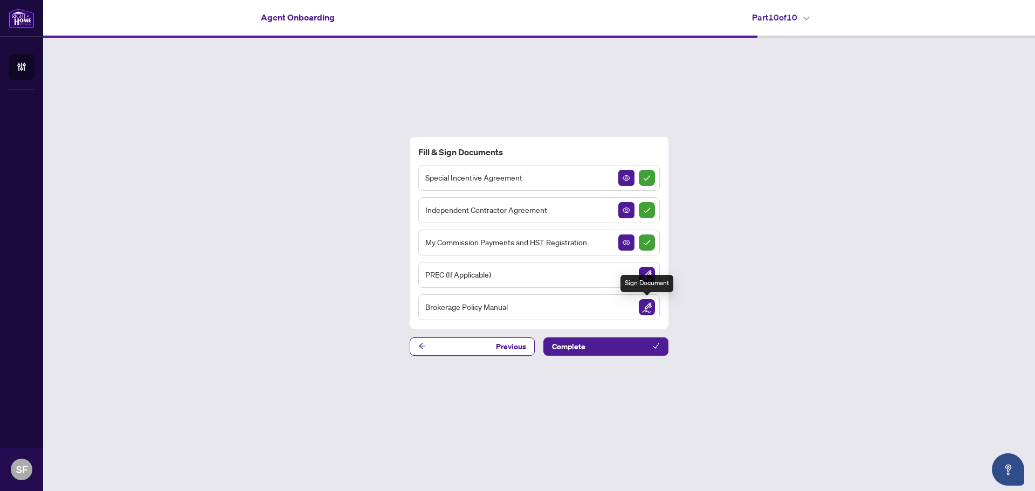
click at [648, 307] on img "Sign Document" at bounding box center [647, 307] width 16 height 16
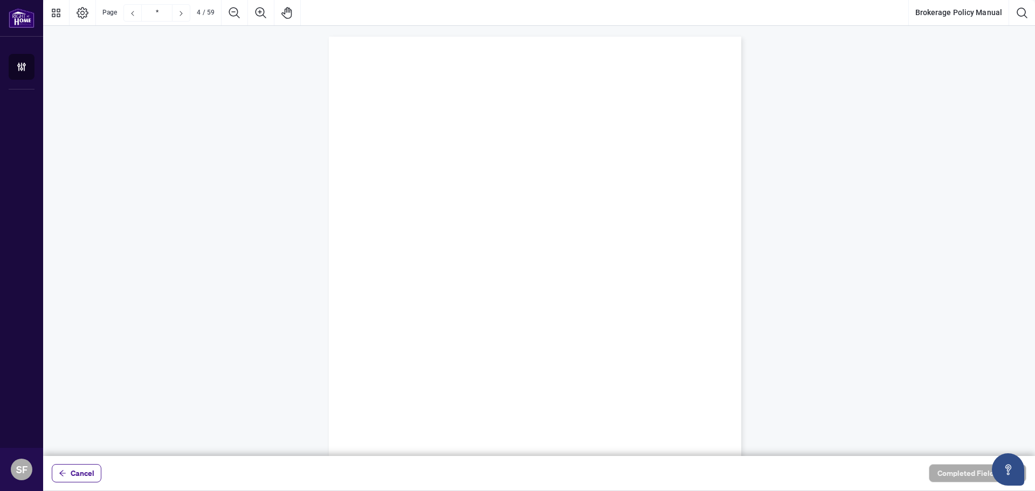
type input "*"
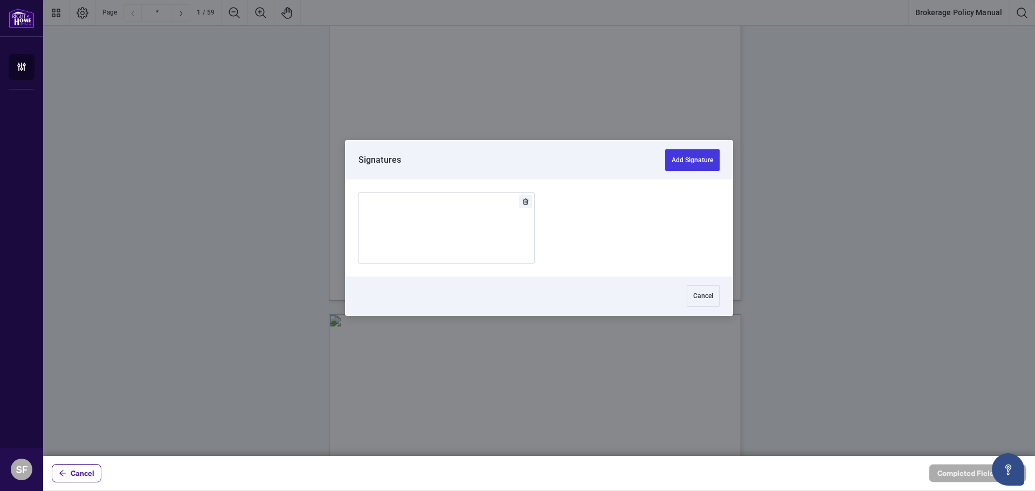
click at [533, 193] on div at bounding box center [539, 228] width 992 height 456
click at [463, 234] on img "Add Signature" at bounding box center [447, 228] width 32 height 12
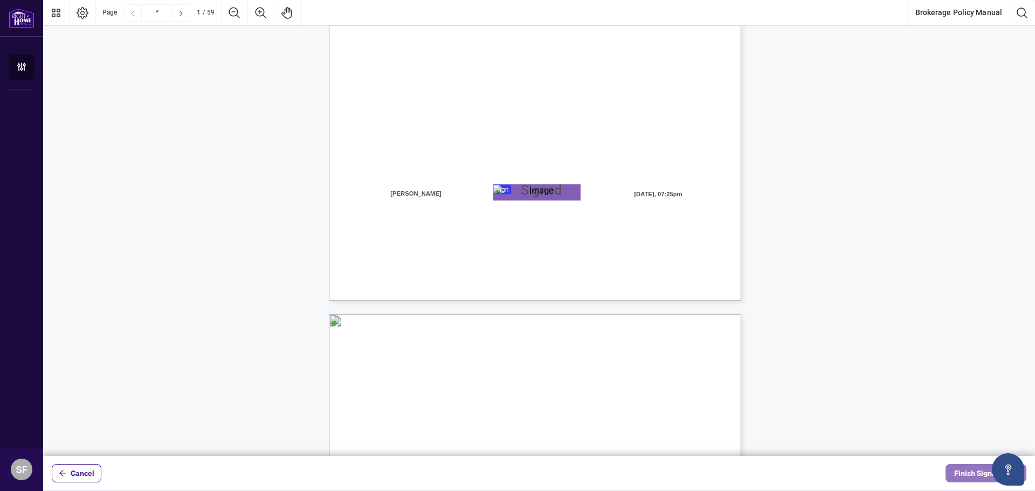
click at [976, 472] on span "Finish Signing" at bounding box center [979, 473] width 49 height 17
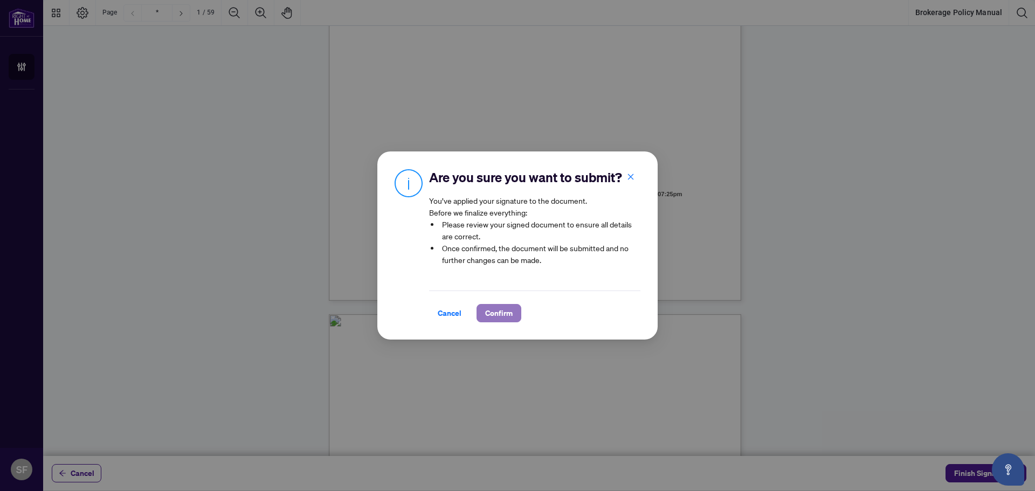
click at [505, 322] on span "Confirm" at bounding box center [499, 313] width 28 height 17
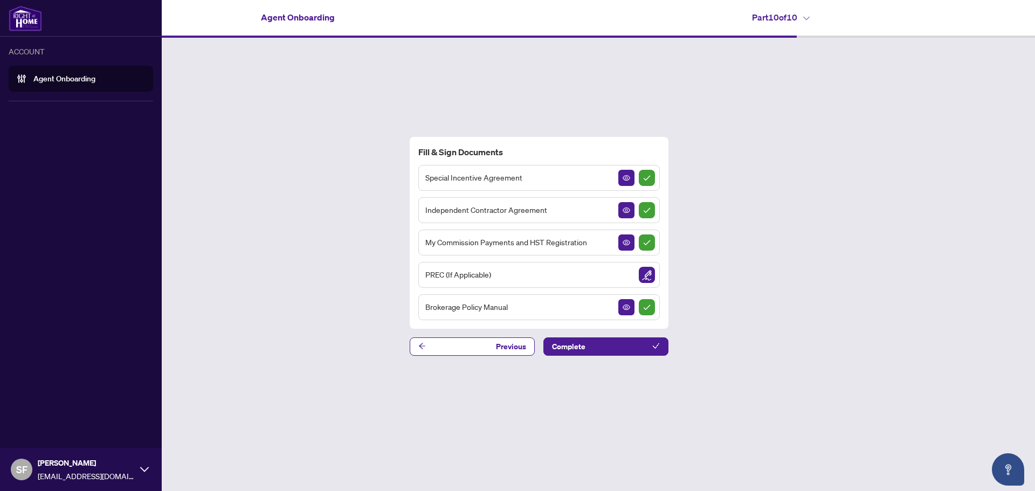
click at [45, 81] on link "Agent Onboarding" at bounding box center [64, 79] width 62 height 10
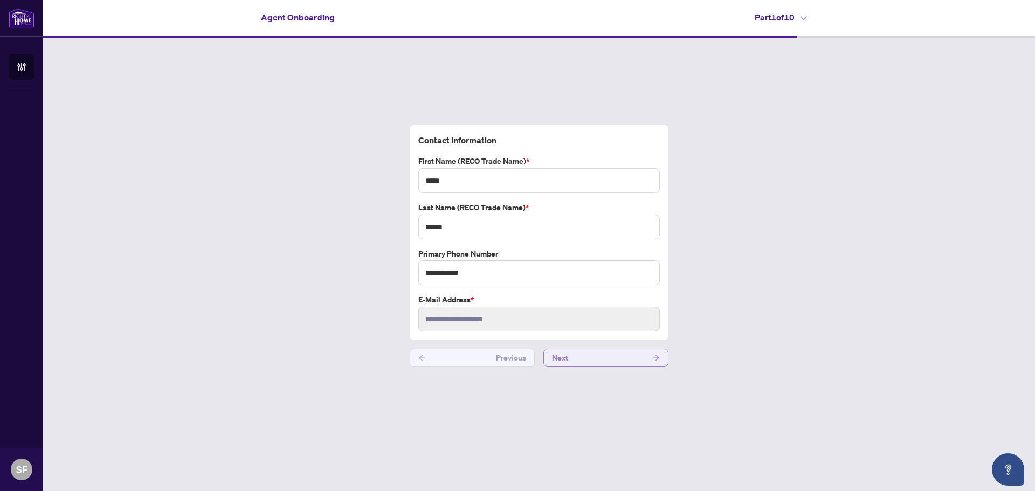
click at [644, 360] on button "Next" at bounding box center [606, 358] width 125 height 18
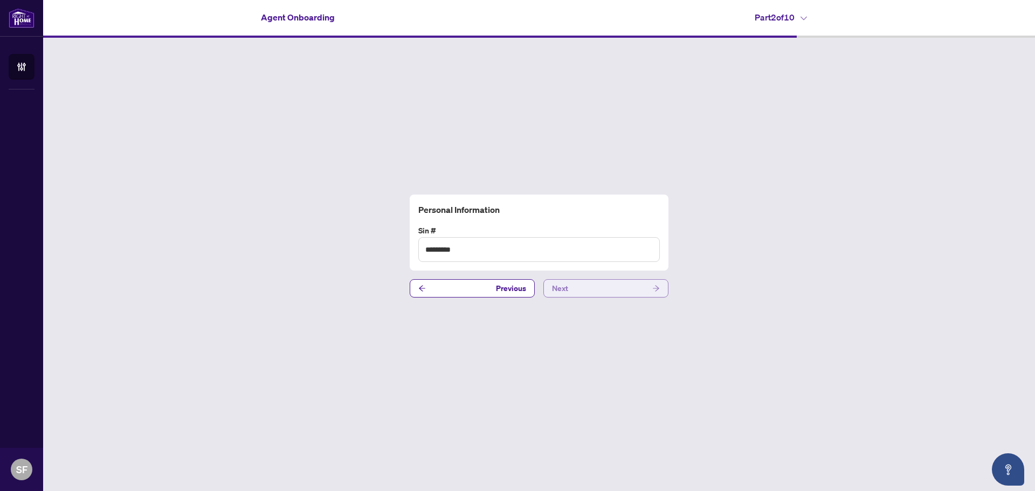
click at [645, 286] on button "Next" at bounding box center [606, 288] width 125 height 18
click at [557, 257] on input "text" at bounding box center [539, 249] width 242 height 25
paste input "*********"
type input "*********"
click at [593, 287] on button "Next" at bounding box center [606, 288] width 125 height 18
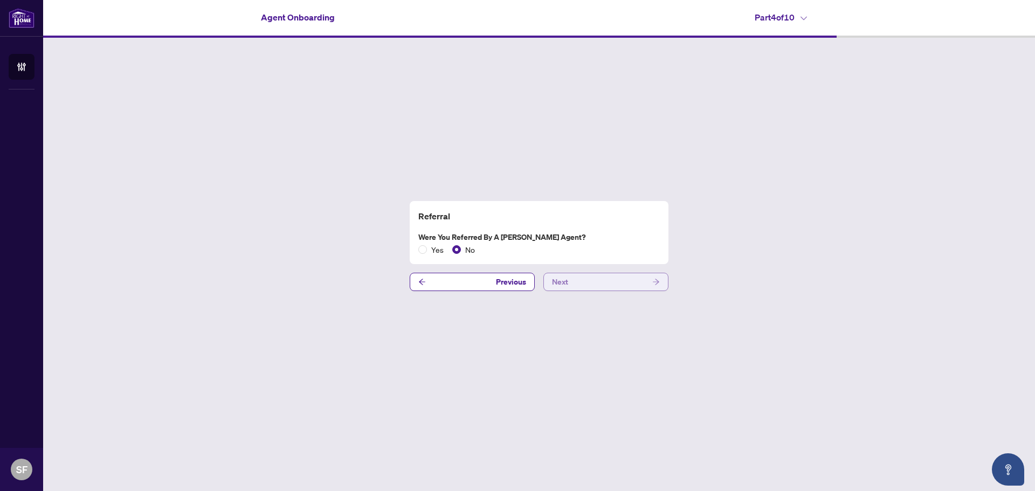
click at [596, 283] on button "Next" at bounding box center [606, 282] width 125 height 18
click at [598, 280] on button "Next" at bounding box center [606, 282] width 125 height 18
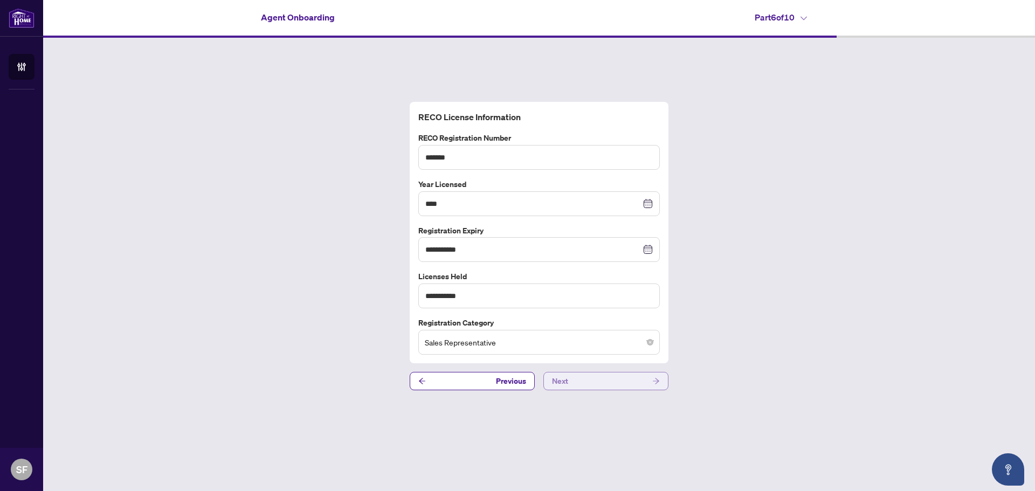
click at [648, 381] on button "Next" at bounding box center [606, 381] width 125 height 18
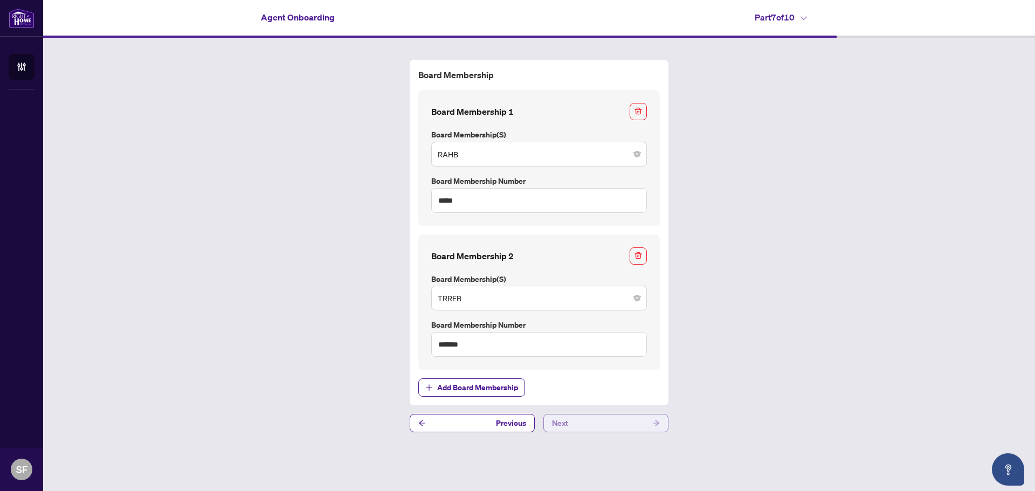
click at [649, 424] on button "Next" at bounding box center [606, 423] width 125 height 18
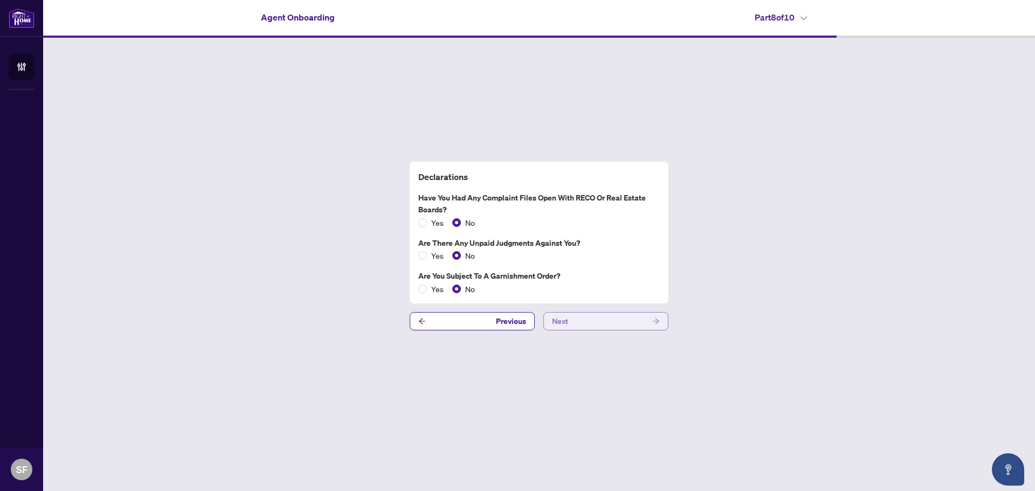
click at [656, 326] on span "button" at bounding box center [657, 321] width 8 height 17
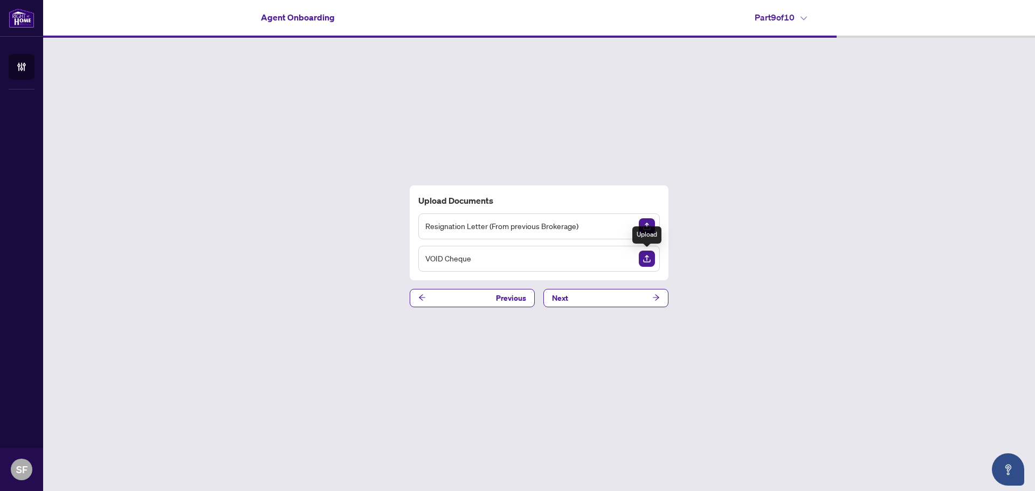
click at [645, 256] on img "Upload Document" at bounding box center [647, 259] width 16 height 16
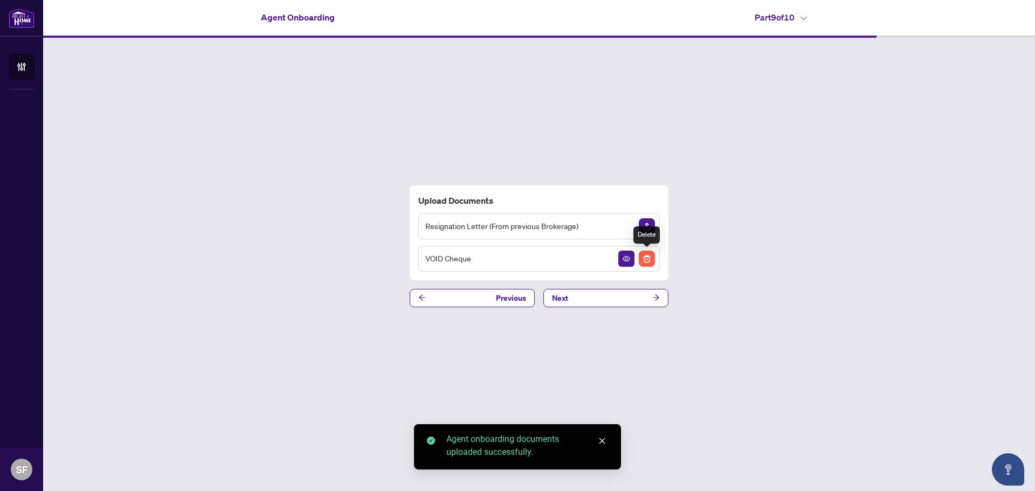
click at [651, 262] on img "Delete File" at bounding box center [647, 259] width 16 height 16
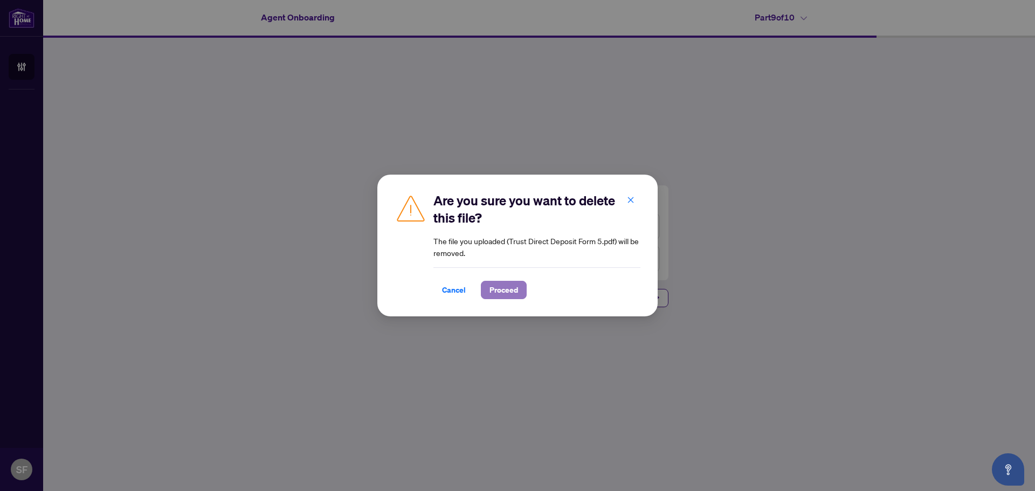
click at [492, 286] on span "Proceed" at bounding box center [504, 290] width 29 height 17
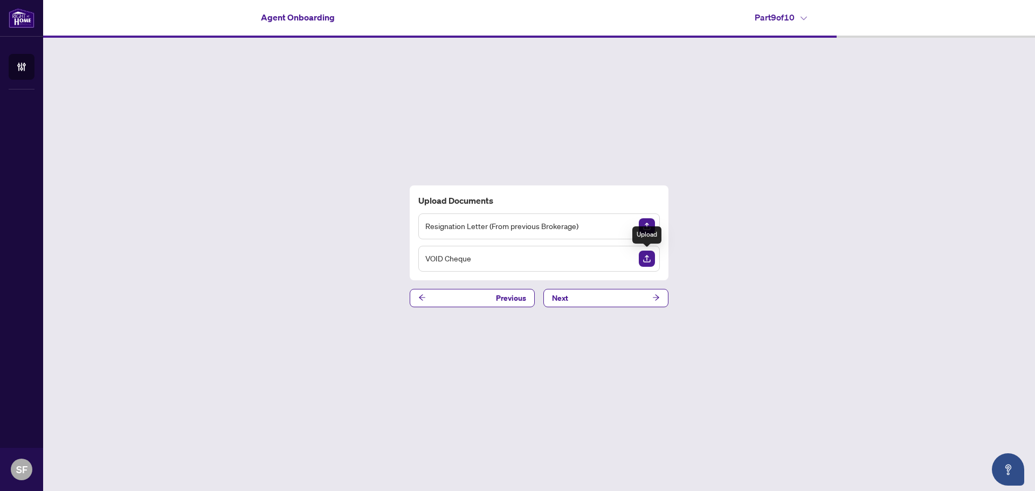
click at [647, 258] on img "Upload Document" at bounding box center [647, 259] width 16 height 16
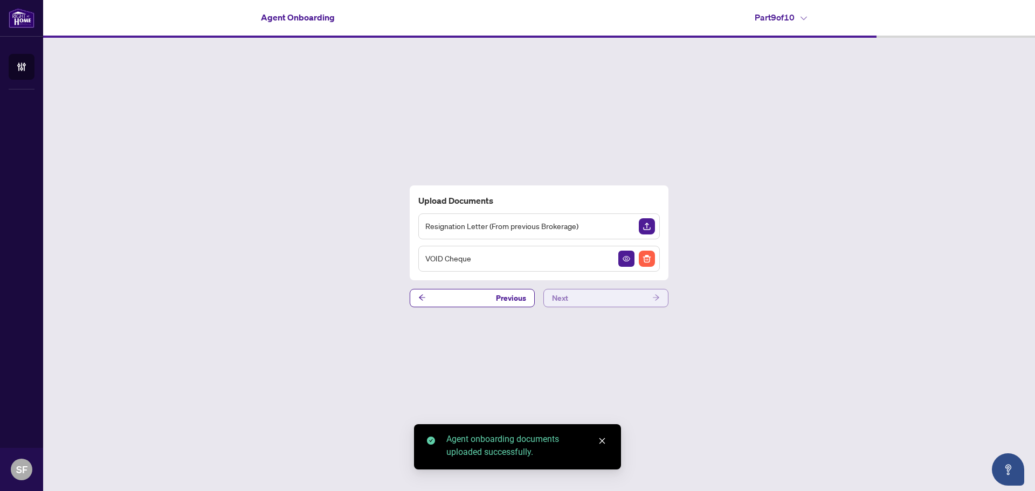
click at [643, 303] on button "Next" at bounding box center [606, 298] width 125 height 18
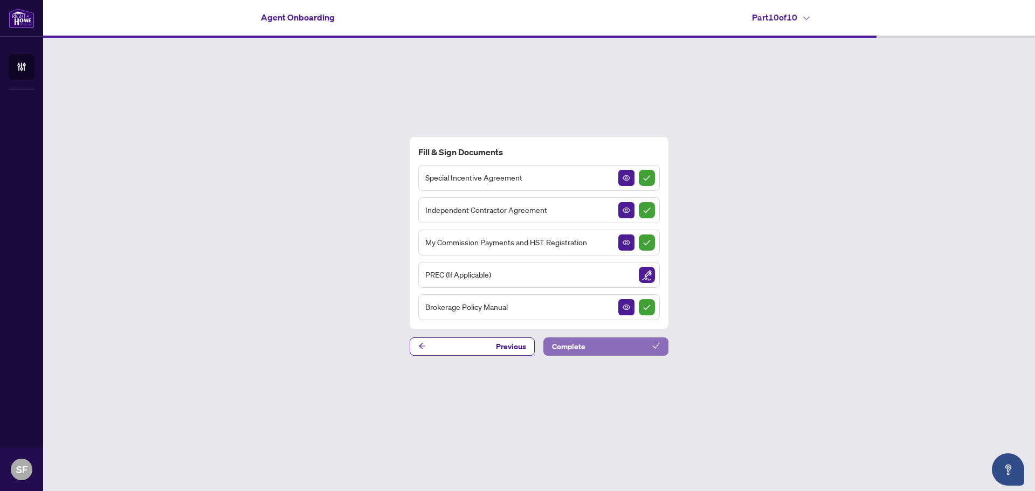
click at [651, 347] on button "Complete" at bounding box center [606, 347] width 125 height 18
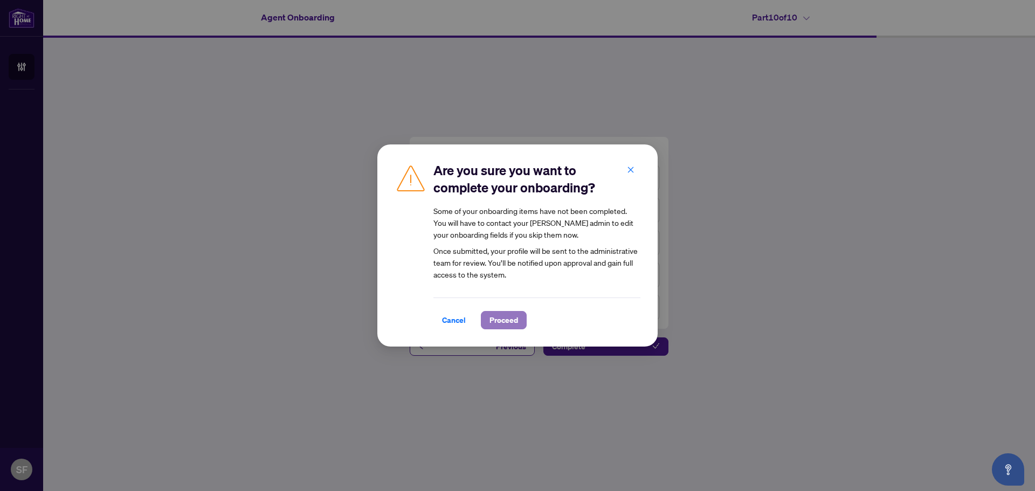
click at [511, 321] on button "Proceed" at bounding box center [504, 320] width 46 height 18
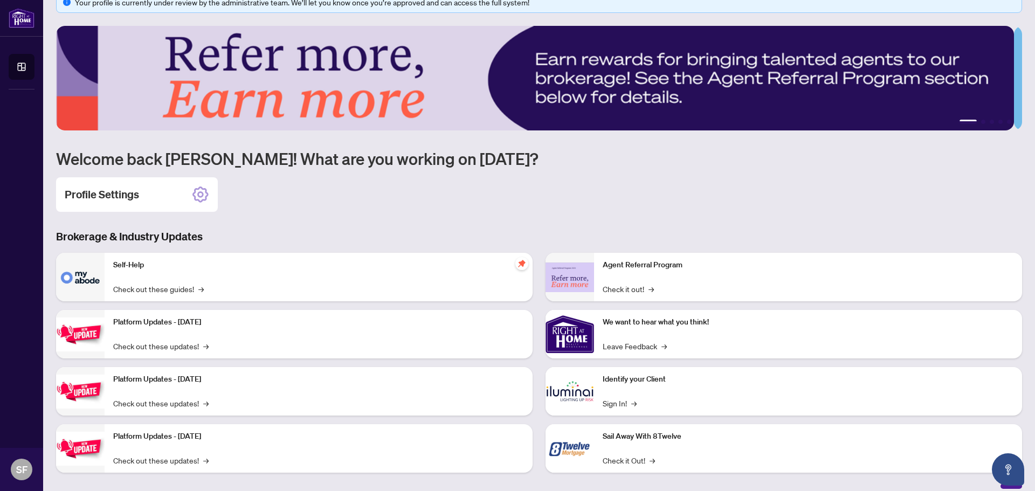
scroll to position [32, 0]
